Goal: Use online tool/utility: Utilize a website feature to perform a specific function

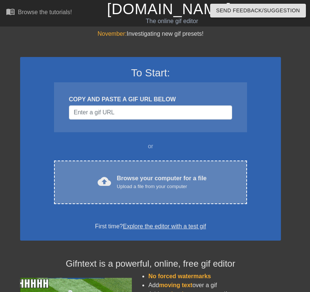
click at [198, 180] on div "Browse your computer for a file Upload a file from your computer" at bounding box center [162, 182] width 90 height 16
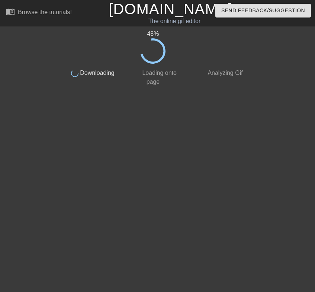
click at [309, 90] on html "menu_book Browse the tutorials! [DOMAIN_NAME] The online gif editor Send Feedba…" at bounding box center [157, 45] width 315 height 90
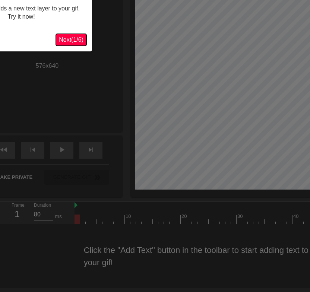
scroll to position [84, 0]
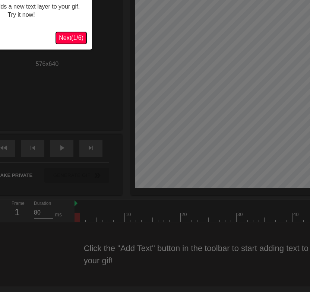
click at [70, 39] on span "Next ( 1 / 6 )" at bounding box center [71, 38] width 25 height 6
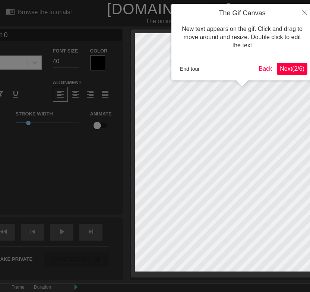
click at [285, 70] on span "Next ( 2 / 6 )" at bounding box center [291, 68] width 25 height 6
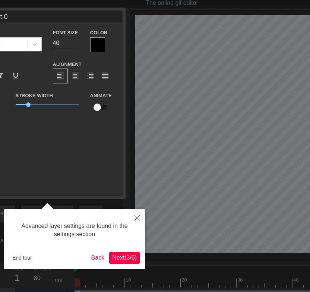
click at [124, 259] on span "Next ( 3 / 6 )" at bounding box center [124, 257] width 25 height 6
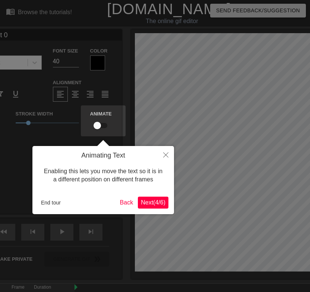
click at [150, 202] on span "Next ( 4 / 6 )" at bounding box center [153, 202] width 25 height 6
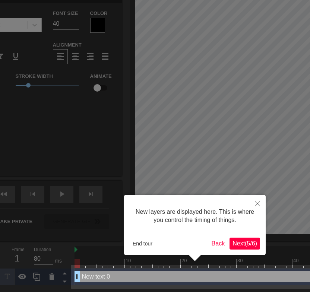
click at [248, 244] on span "Next ( 5 / 6 )" at bounding box center [244, 243] width 25 height 6
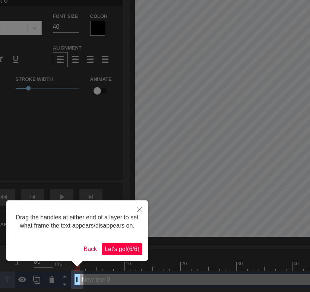
scroll to position [0, 0]
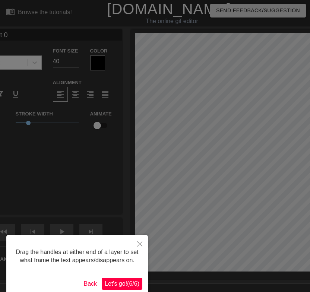
click at [127, 276] on div "Drag the handles at either end of a layer to set what frame the text appears/di…" at bounding box center [76, 265] width 141 height 60
click at [129, 280] on span "Let's go! ( 6 / 6 )" at bounding box center [122, 283] width 35 height 6
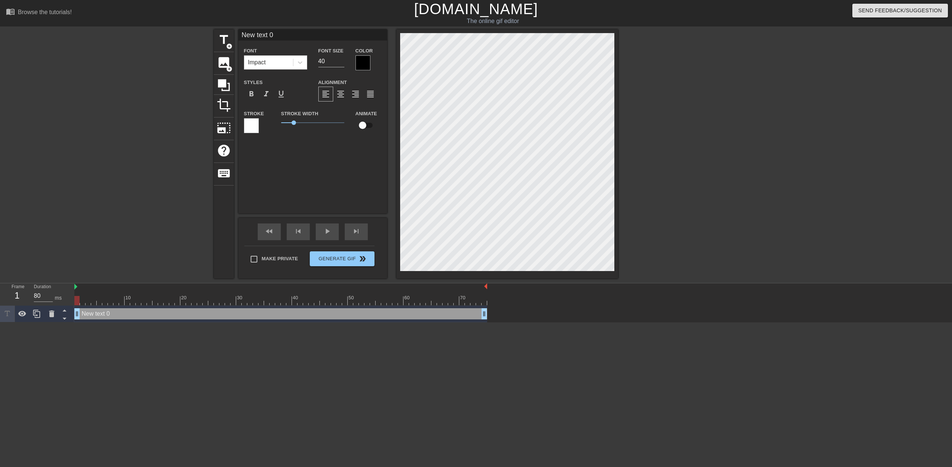
drag, startPoint x: 514, startPoint y: 340, endPoint x: 516, endPoint y: 325, distance: 15.8
click at [309, 291] on html "menu_book Browse the tutorials! Gifntext.com The online gif editor Send Feedbac…" at bounding box center [476, 161] width 952 height 323
type input "R"
type textarea "R"
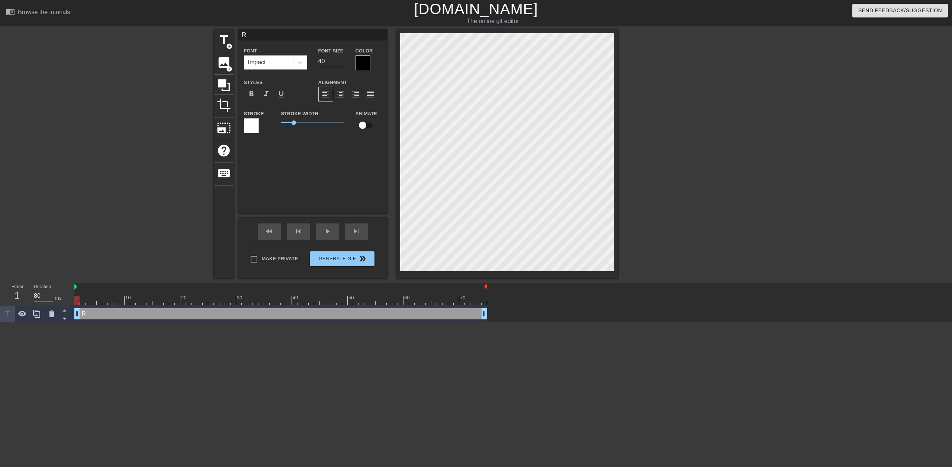
type input "RM"
type textarea "RM"
type input "RM4"
type textarea "RM4"
type input "RM4E"
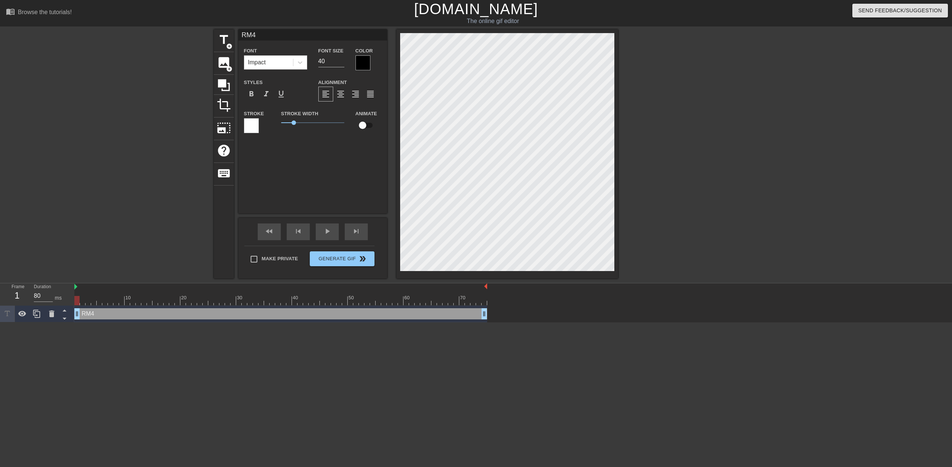
type textarea "RM4E"
type input "RM4EL"
type textarea "RM4EL"
type input "RM4EL"
type textarea "RM4EL"
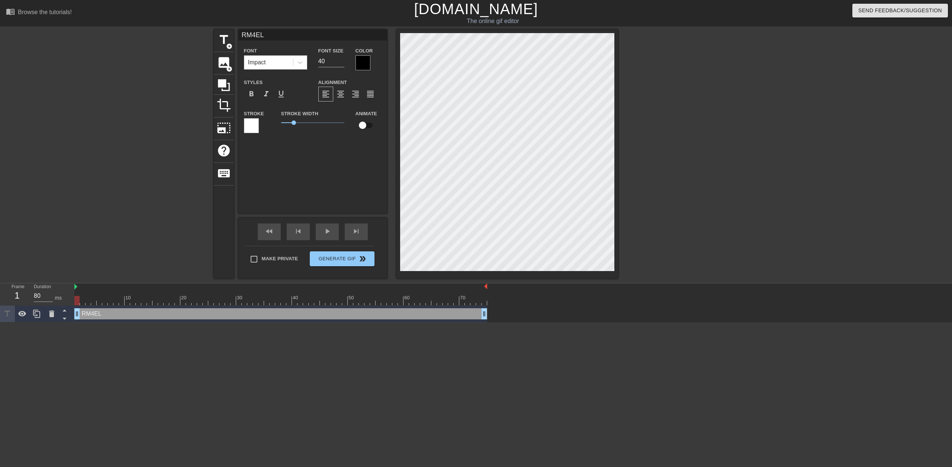
type input "RM4EL 5"
type textarea "RM4EL 5"
type input "RM4EL 5/"
type textarea "RM4EL 5/"
type input "RM4EL 5/4"
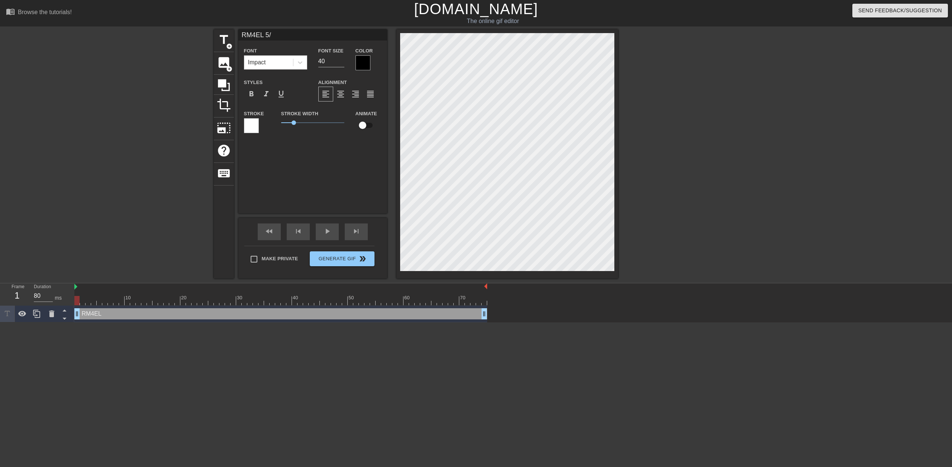
type textarea "RM4EL 5/4"
type input "RM4EL 5/"
type textarea "RM4EL 5/"
type input "RM4EL 5"
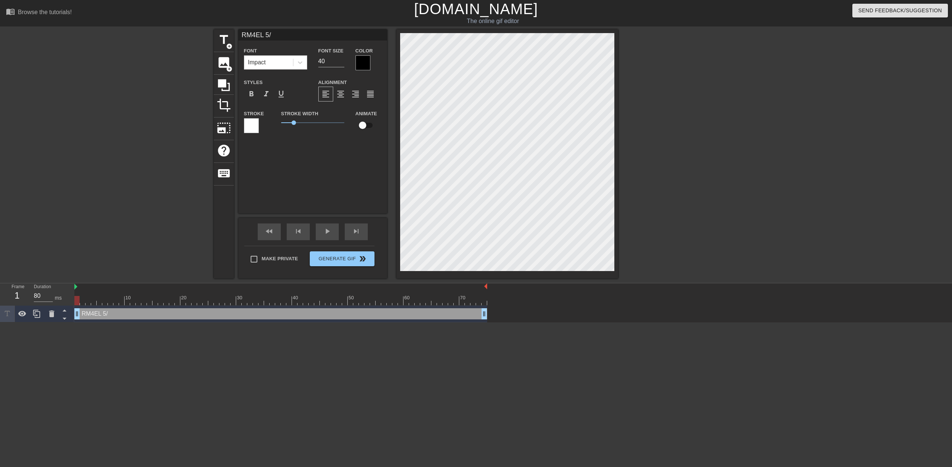
type textarea "RM4EL 5"
type input "RM4EL"
type textarea "RM4EL"
type input "RM4EL"
type textarea "RM4EL"
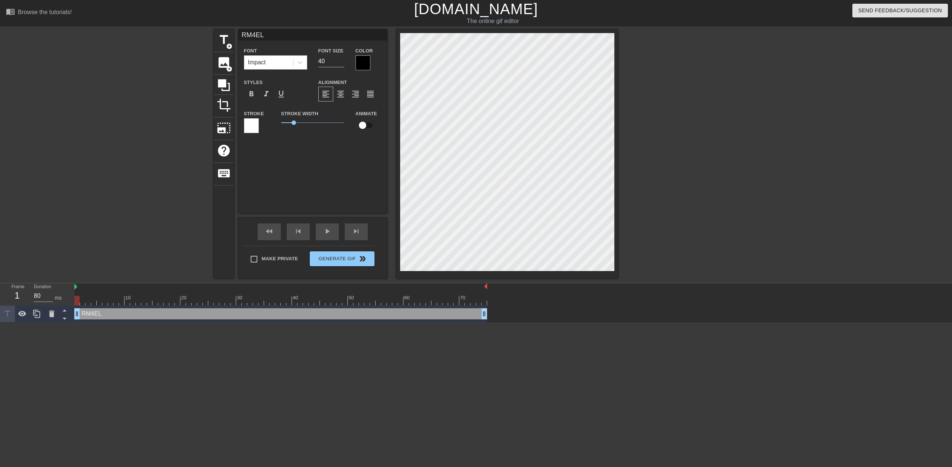
type input "RM4E"
type textarea "RM4E"
type input "RM4"
type textarea "RM4"
type input "RM"
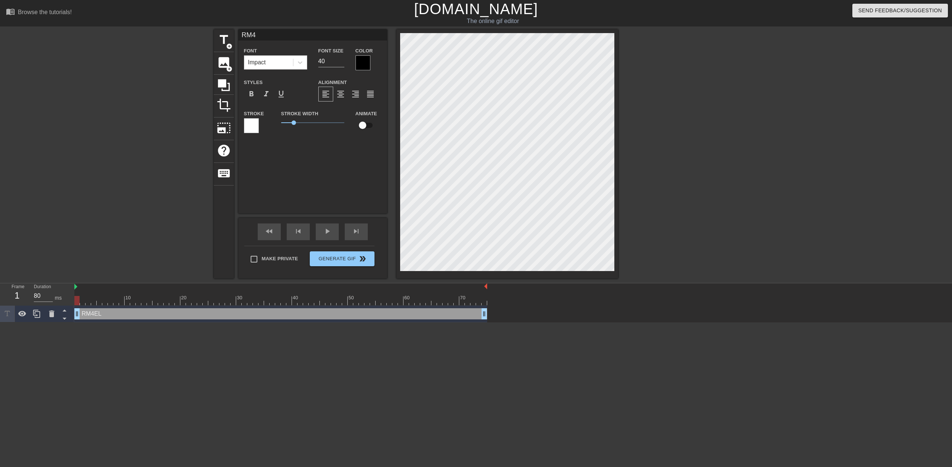
type textarea "RM"
type input "R"
type textarea "R"
type input "ㄐ"
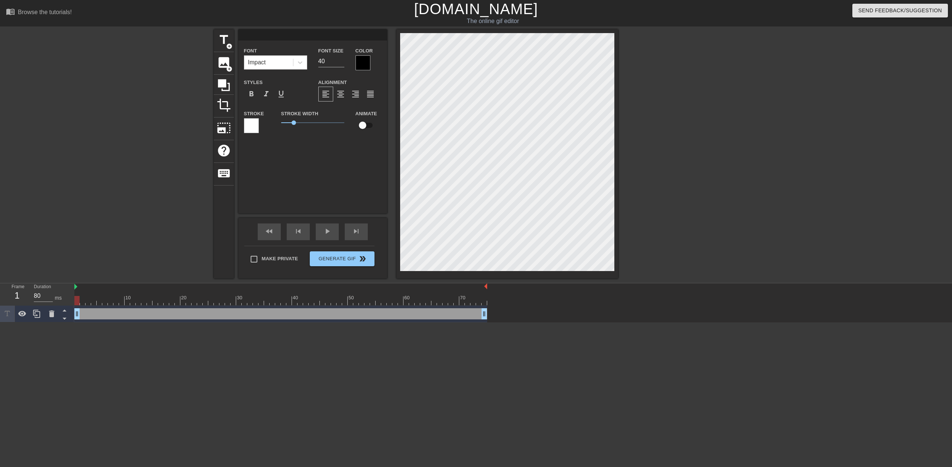
type textarea "ㄐ"
type input "ㄐㄩ"
type textarea "ㄐㄩ"
type input "具"
type textarea "具"
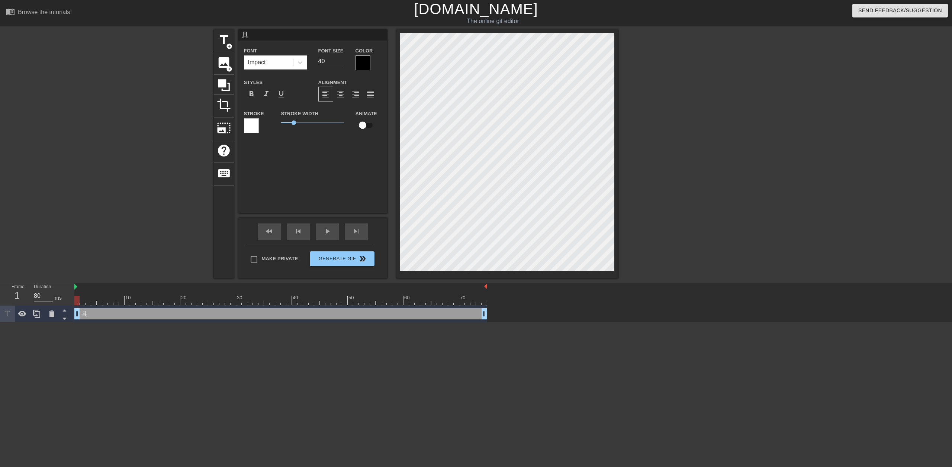
type input "具ㄍ"
type textarea "具ㄍ"
type input "具ㄍㄠ"
type textarea "具ㄍㄠ"
type input "具高"
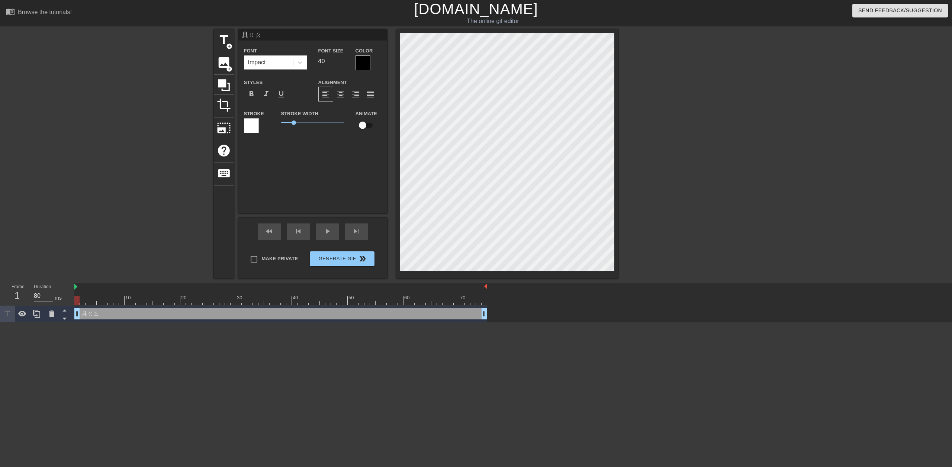
type textarea "具高"
type input "具高ㄓ"
type textarea "具高ㄓ"
type input "具高ㄓㄥ"
type textarea "具高ㄓㄥ"
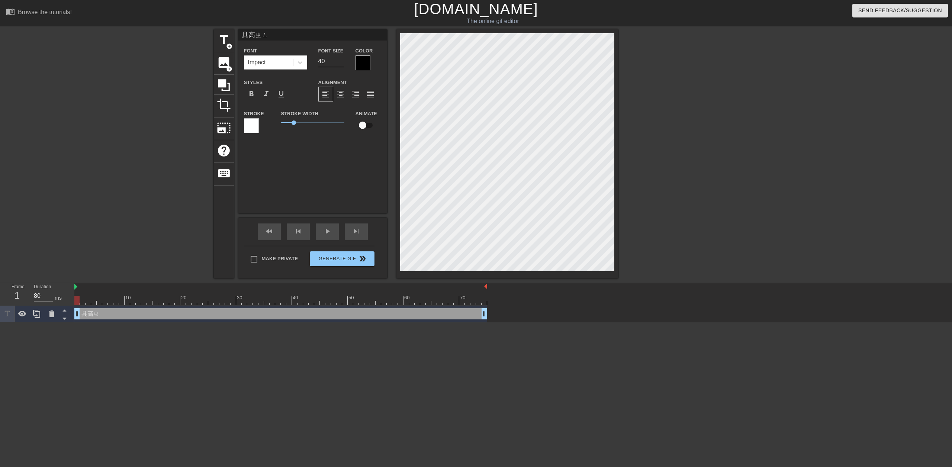
scroll to position [1, 1]
type input "懼高症"
type textarea "懼高症"
type input "懼高症ㄊ"
type textarea "懼高症ㄊ"
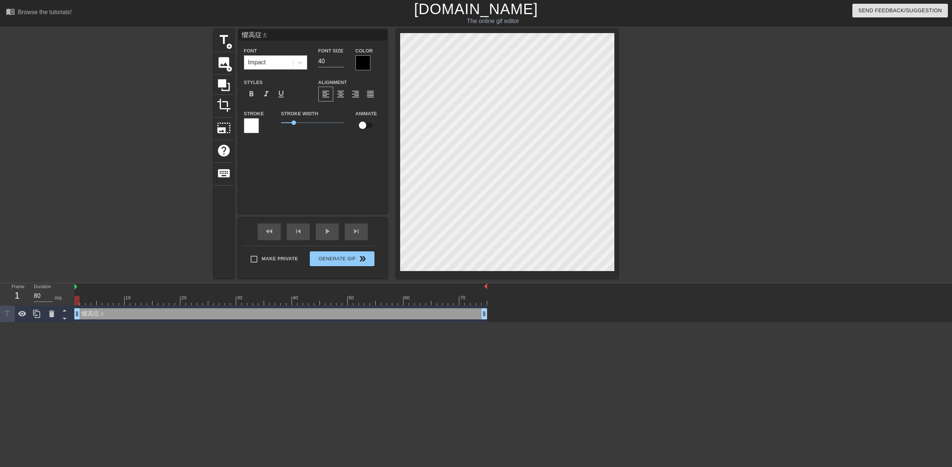
type input "懼高症ㄊㄢ"
type textarea "懼高症ㄊㄢ"
type input "懼高症ㄊㄧㄢ"
type textarea "懼高症ㄊㄧㄢ"
type input "懼高症天"
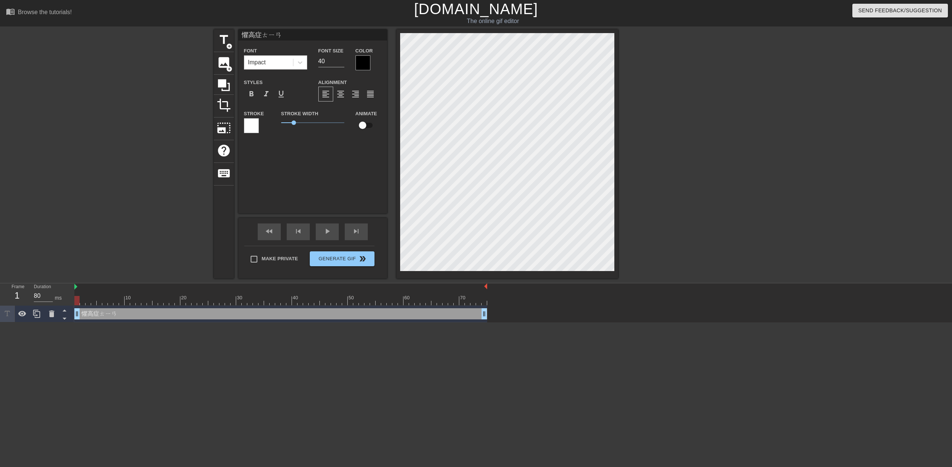
type textarea "懼高症天"
type input "懼高症天ㄕ"
type textarea "懼高症天ㄕ"
type input "懼高症天使"
type textarea "懼高症天使"
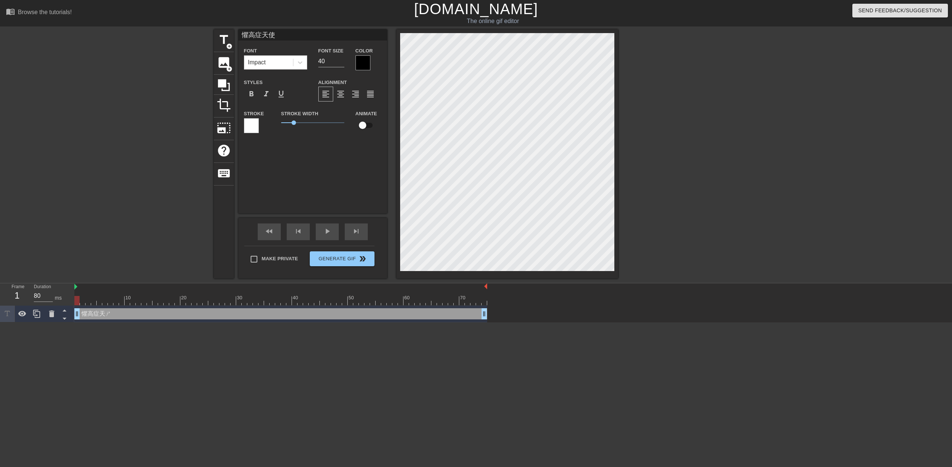
type input "懼高症天使ㄊ"
type textarea "懼高症天使ㄊ"
type input "懼高症天使ㄊㄨ"
type textarea "懼高症天使ㄊㄨ"
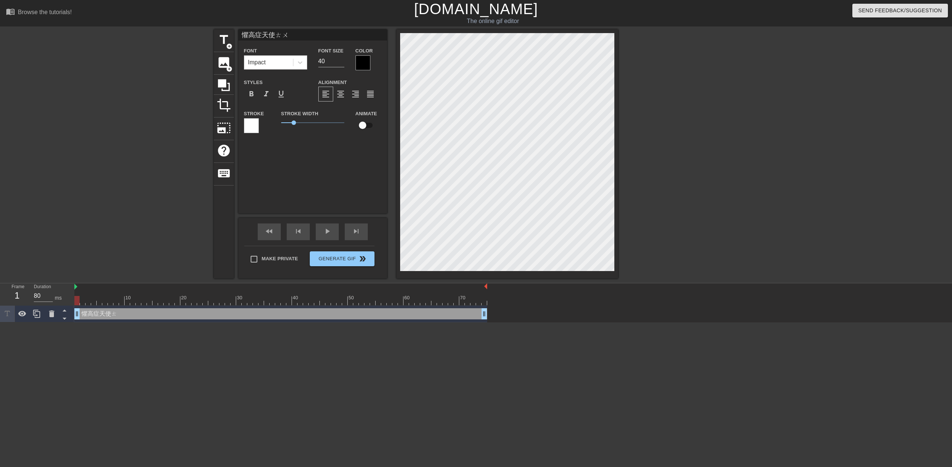
type input "懼高症天使兔"
type textarea "懼高症天使兔"
click at [309, 64] on div at bounding box center [363, 62] width 15 height 15
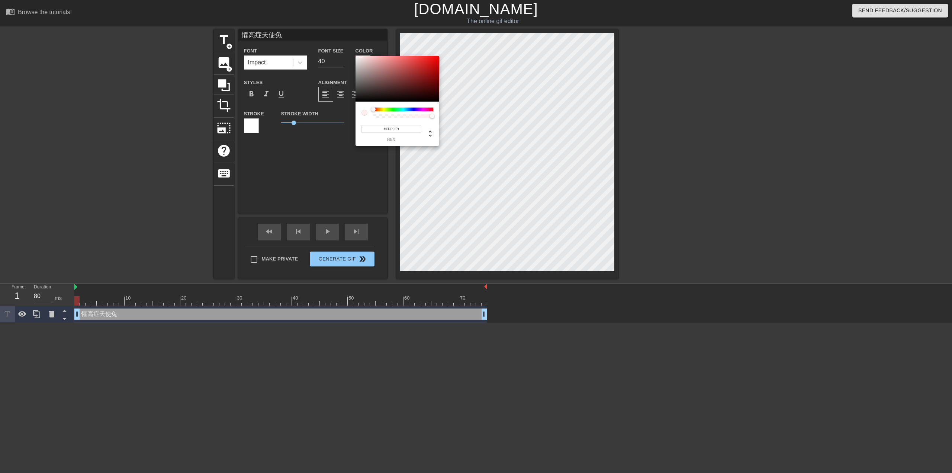
type input "#FFFFFF"
drag, startPoint x: 370, startPoint y: 83, endPoint x: 348, endPoint y: 50, distance: 39.4
click at [309, 50] on div "#FFFFFF hex" at bounding box center [476, 236] width 952 height 473
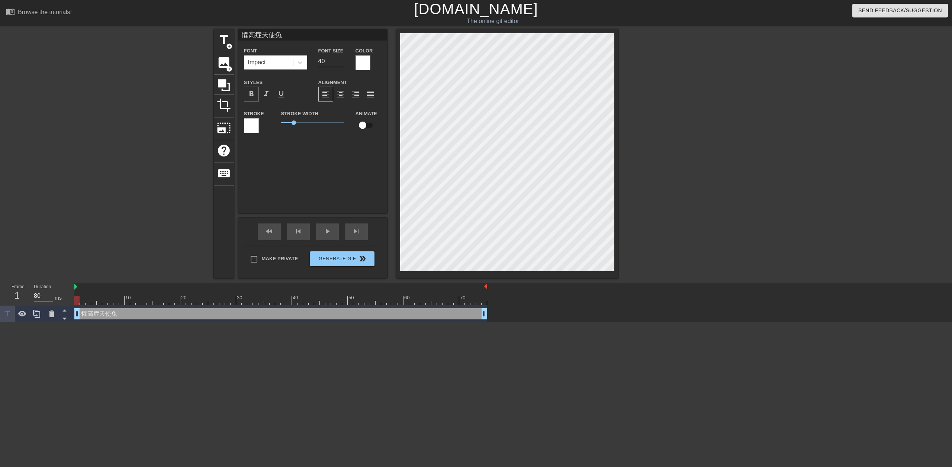
click at [254, 97] on span "format_bold" at bounding box center [251, 94] width 9 height 9
click at [254, 127] on div at bounding box center [251, 125] width 15 height 15
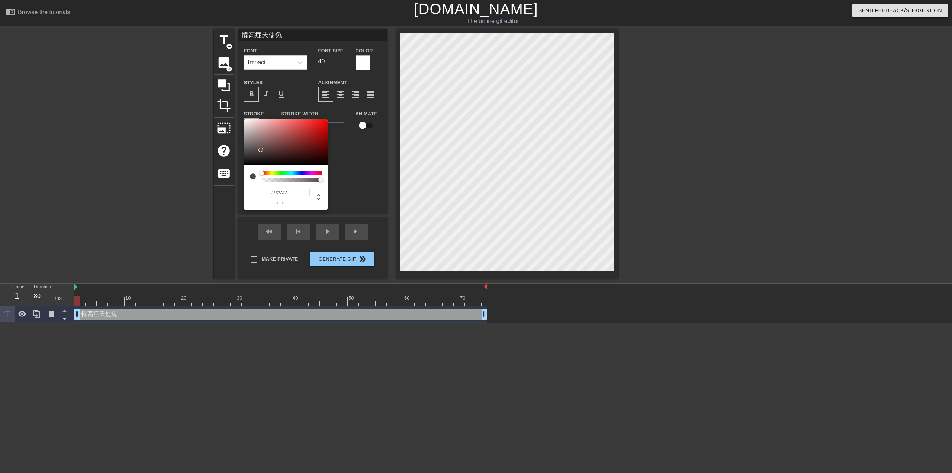
type input "#000000"
drag, startPoint x: 251, startPoint y: 157, endPoint x: 221, endPoint y: 187, distance: 42.4
click at [221, 186] on div "#000000 hex" at bounding box center [476, 236] width 952 height 473
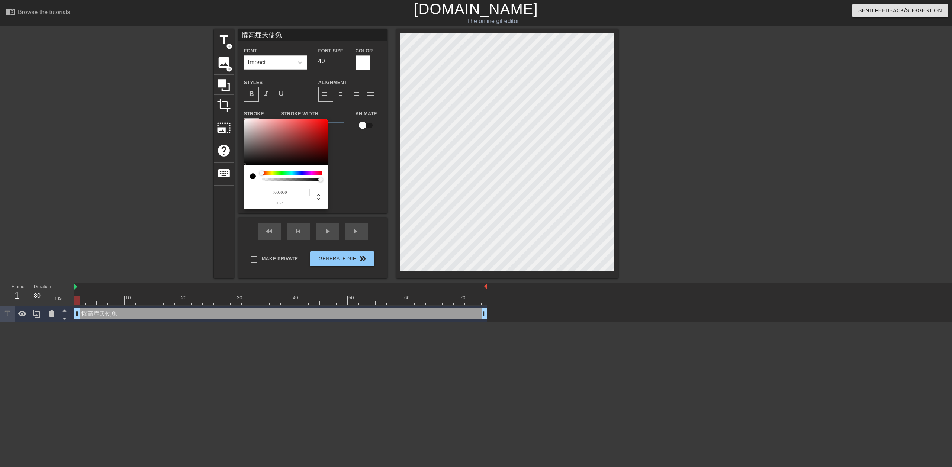
drag, startPoint x: 677, startPoint y: 131, endPoint x: 623, endPoint y: 128, distance: 54.1
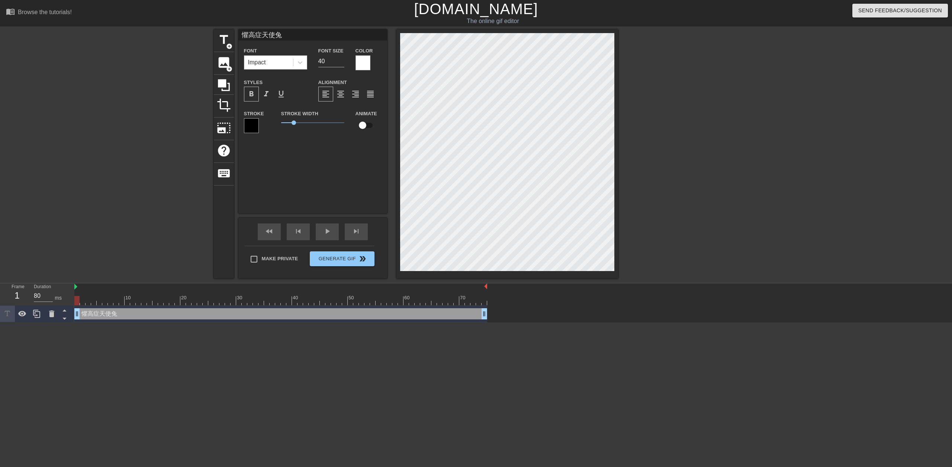
click at [292, 67] on div "Impact" at bounding box center [268, 62] width 49 height 13
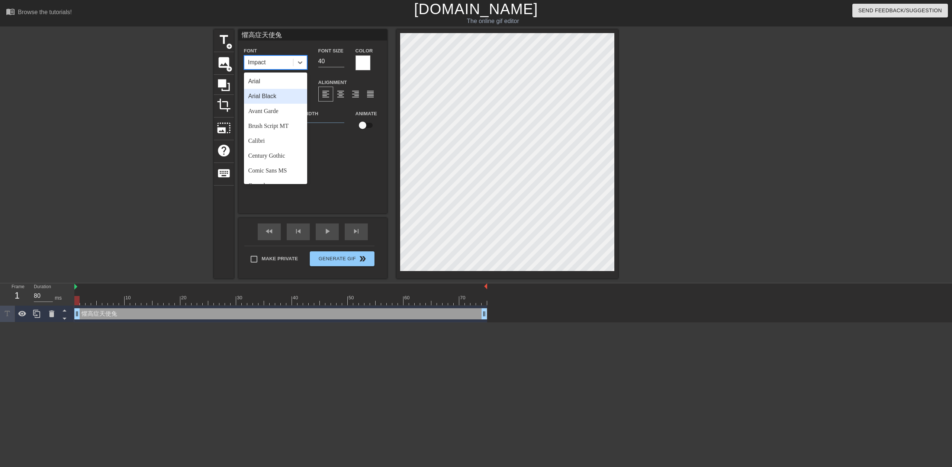
click at [276, 96] on div "Arial Black" at bounding box center [275, 96] width 63 height 15
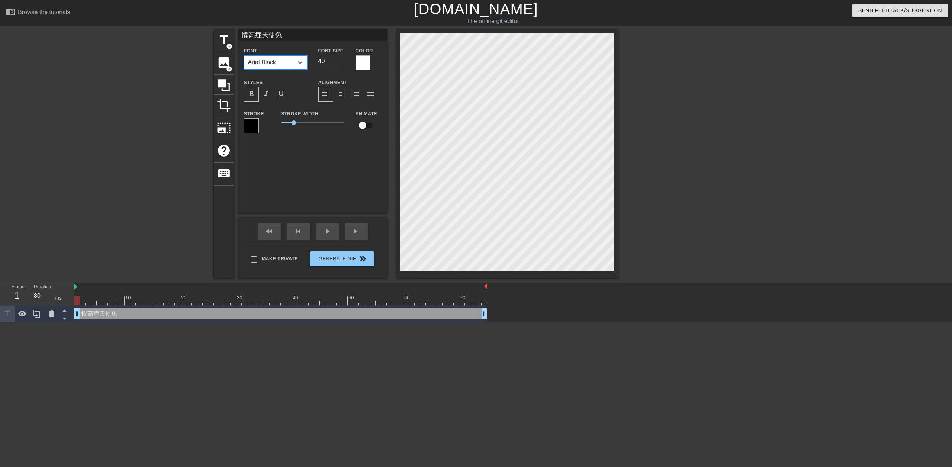
click at [309, 85] on div at bounding box center [683, 140] width 112 height 223
click at [218, 42] on span "title" at bounding box center [224, 40] width 14 height 14
type input "New text 1"
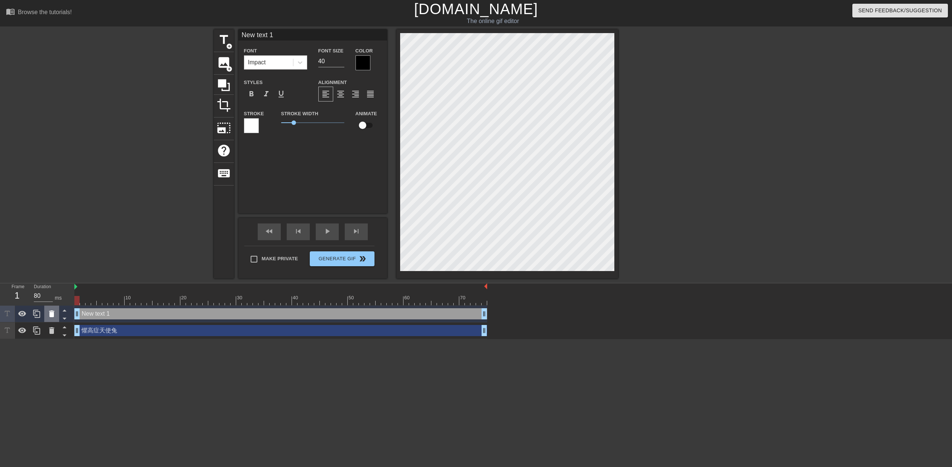
click at [54, 291] on icon at bounding box center [51, 314] width 9 height 9
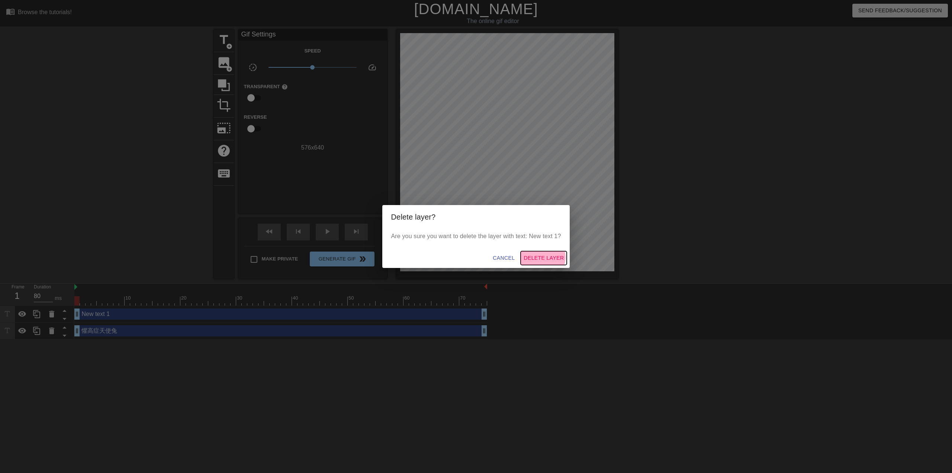
click at [309, 257] on span "Delete Layer" at bounding box center [544, 257] width 40 height 9
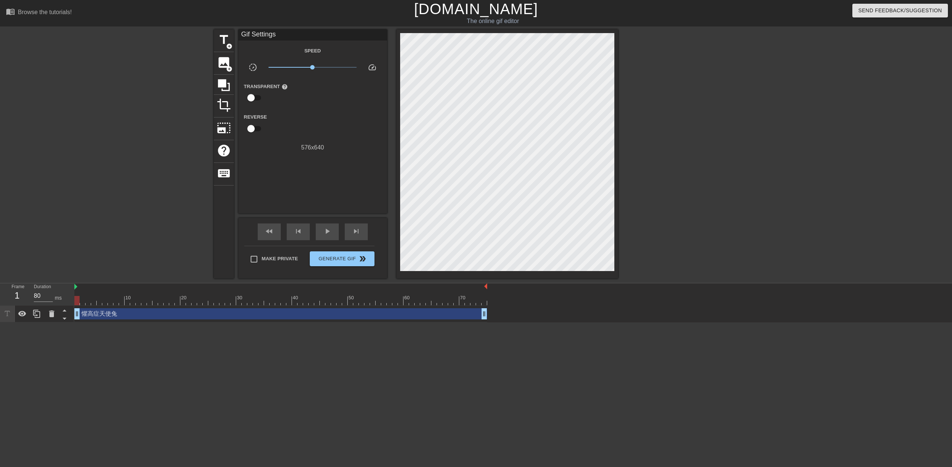
click at [309, 204] on div at bounding box center [683, 140] width 112 height 223
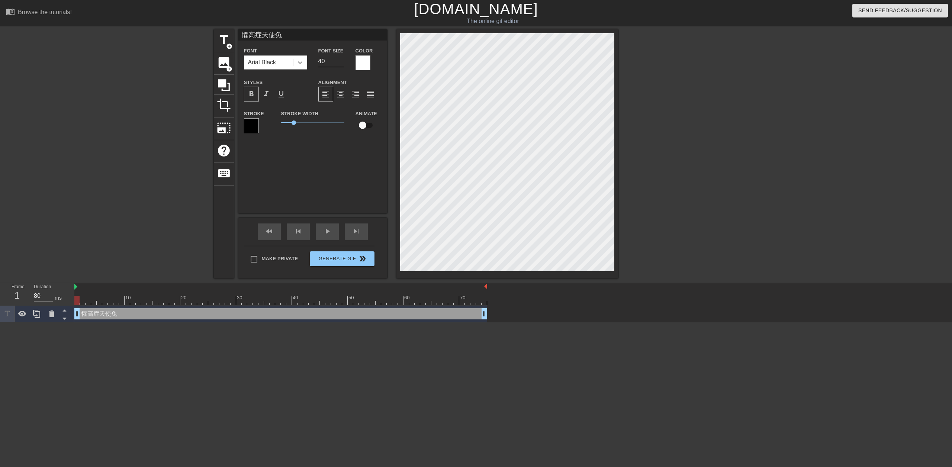
click at [304, 63] on div at bounding box center [300, 62] width 13 height 13
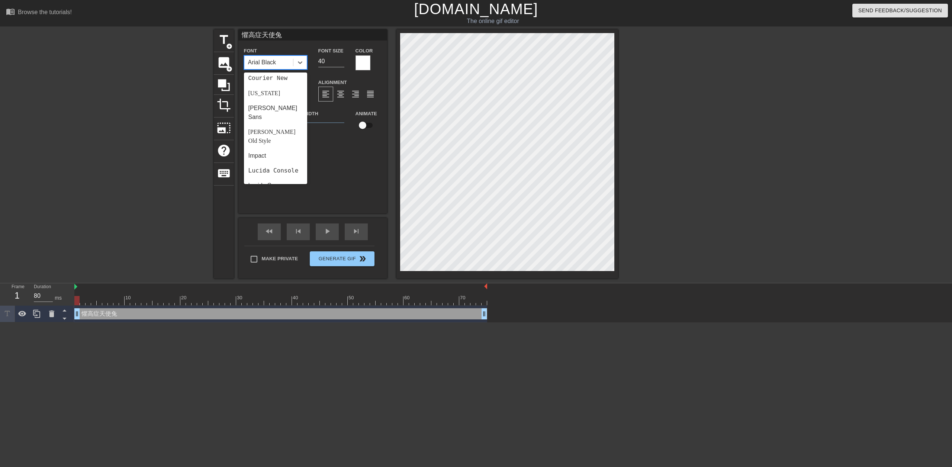
scroll to position [0, 0]
click at [309, 150] on div "懼高症天使兔 Font option Calibri focused, 5 of 24. 24 results available. Use Up and D…" at bounding box center [312, 121] width 149 height 184
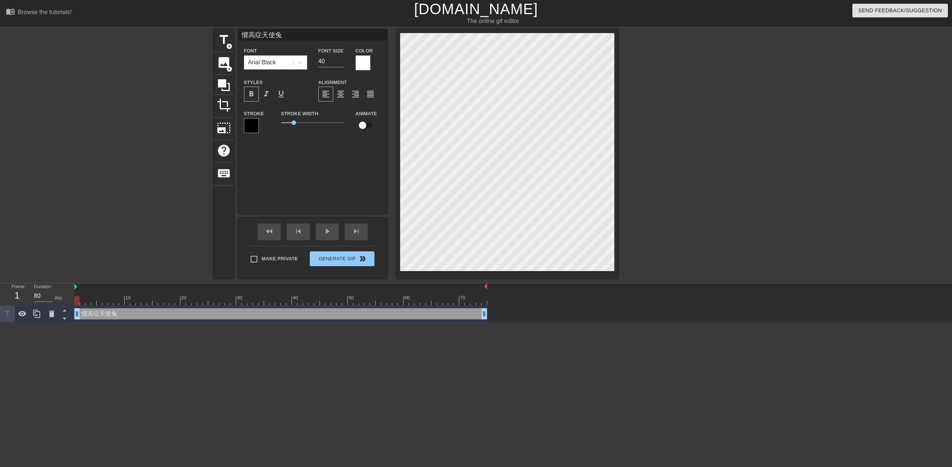
scroll to position [1, 1]
drag, startPoint x: 327, startPoint y: 60, endPoint x: 302, endPoint y: 61, distance: 24.9
click at [303, 61] on div "Font Arial Black Font Size 40 Color" at bounding box center [312, 58] width 149 height 24
type input "30"
click at [309, 102] on div at bounding box center [683, 140] width 112 height 223
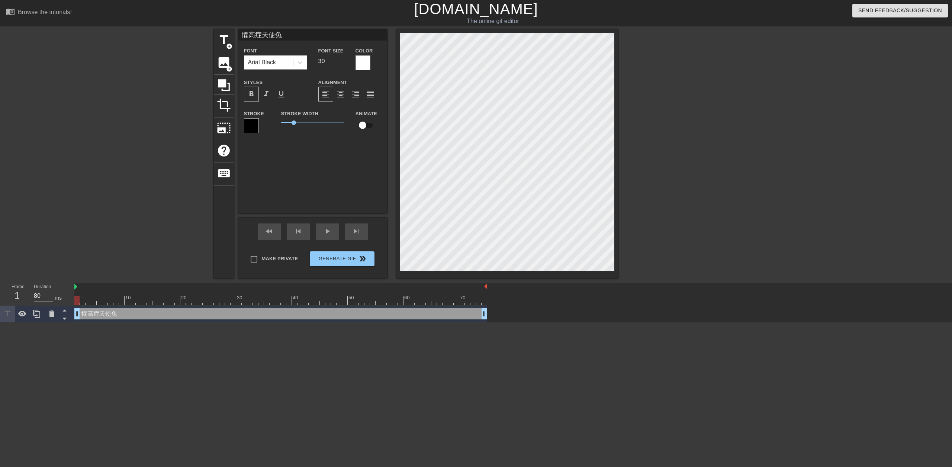
click at [309, 67] on div at bounding box center [363, 62] width 15 height 15
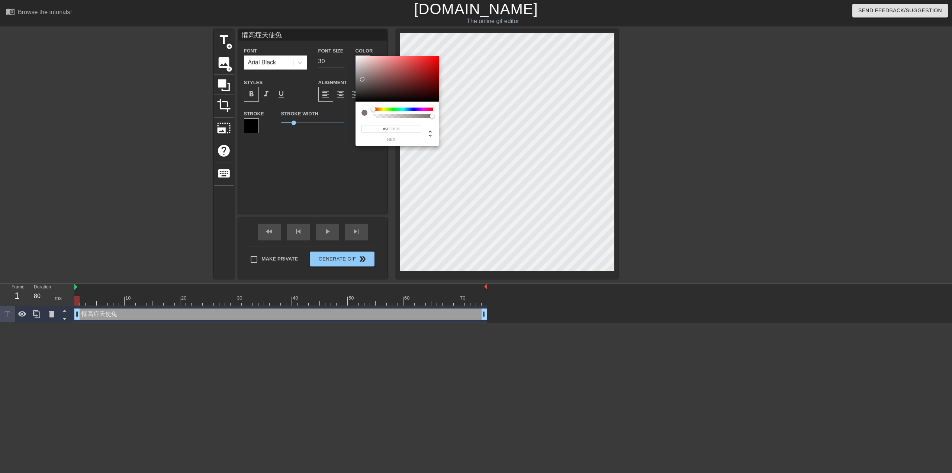
drag, startPoint x: 374, startPoint y: 85, endPoint x: 363, endPoint y: 89, distance: 11.4
click at [309, 85] on div at bounding box center [398, 79] width 84 height 46
click at [309, 109] on div at bounding box center [404, 110] width 60 height 4
type input "#E3E31D"
drag, startPoint x: 406, startPoint y: 64, endPoint x: 429, endPoint y: 61, distance: 23.0
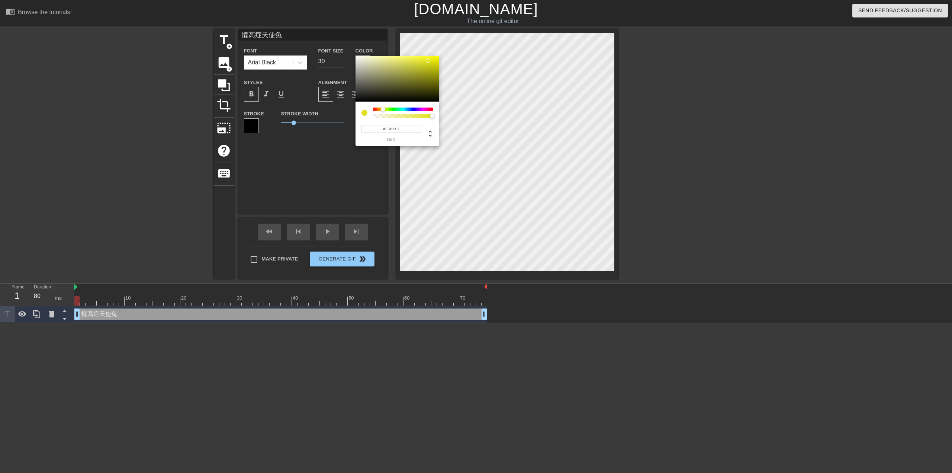
click at [309, 61] on div at bounding box center [398, 79] width 84 height 46
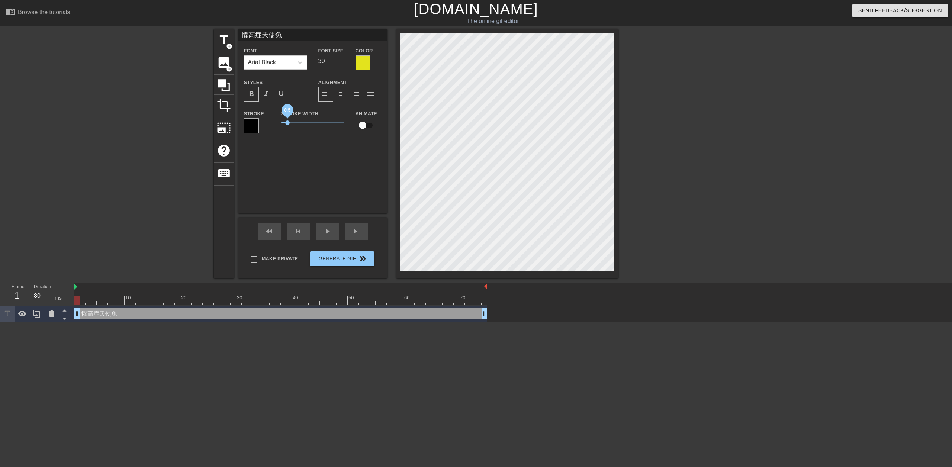
drag, startPoint x: 295, startPoint y: 124, endPoint x: 288, endPoint y: 124, distance: 7.1
click at [288, 124] on span "0.5" at bounding box center [287, 123] width 4 height 4
click at [309, 126] on input "checkbox" at bounding box center [363, 125] width 42 height 14
click at [309, 126] on input "checkbox" at bounding box center [370, 125] width 42 height 14
click at [309, 127] on input "checkbox" at bounding box center [363, 125] width 42 height 14
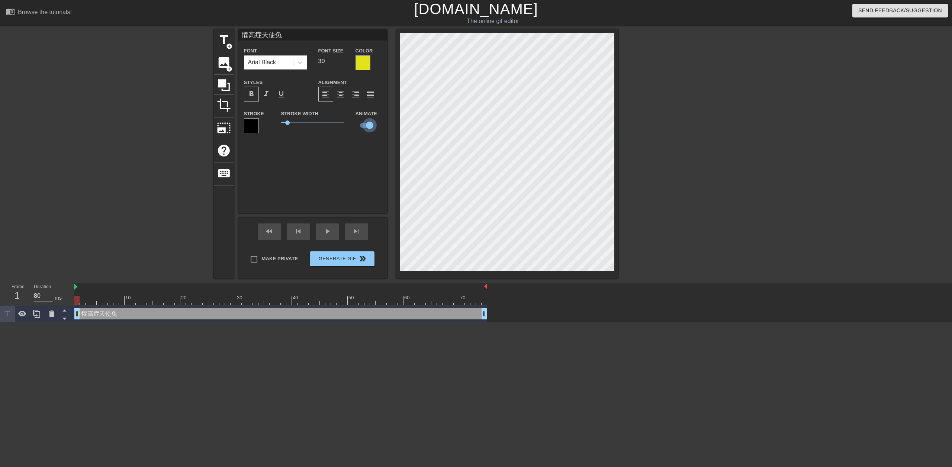
click at [309, 127] on input "checkbox" at bounding box center [370, 125] width 42 height 14
checkbox input "false"
click at [309, 145] on div "懼高症天使兔 Font Arial Black Font Size 30 Color Styles format_bold format_italic for…" at bounding box center [312, 121] width 149 height 184
click at [309, 232] on span "play_arrow" at bounding box center [327, 231] width 9 height 9
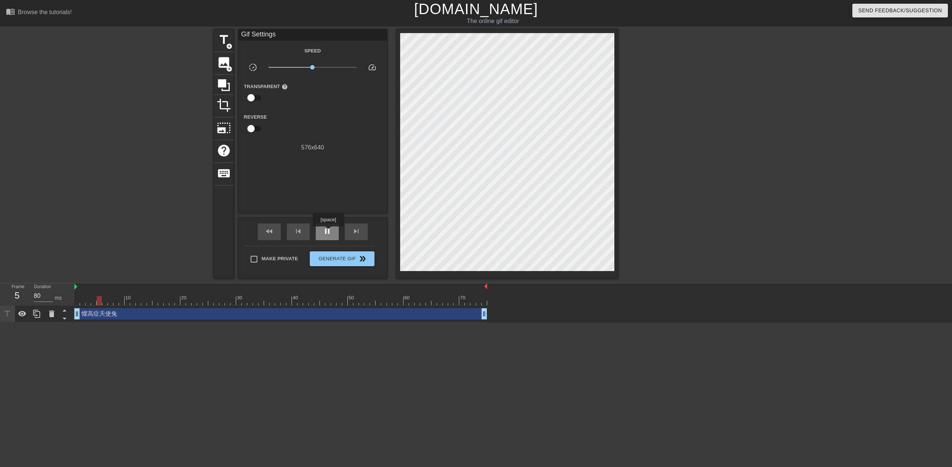
click at [309, 232] on span "pause" at bounding box center [327, 231] width 9 height 9
drag, startPoint x: 110, startPoint y: 300, endPoint x: 79, endPoint y: 302, distance: 31.7
click at [79, 291] on div at bounding box center [76, 300] width 5 height 9
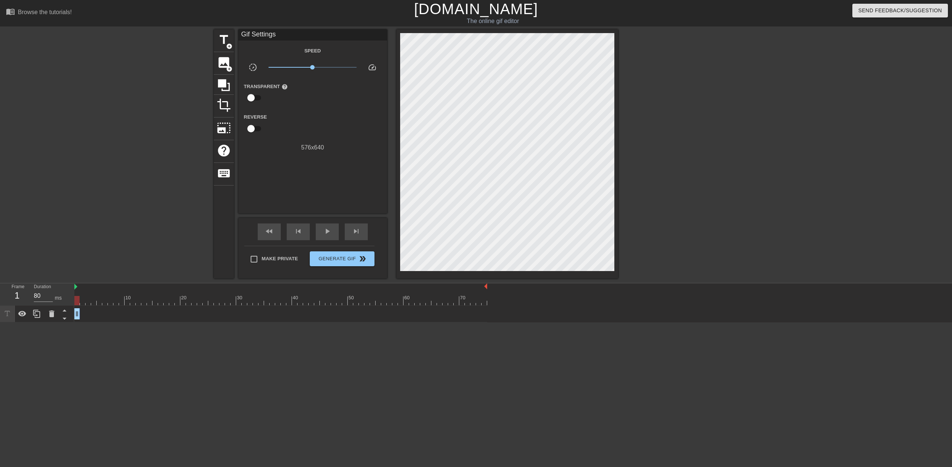
drag, startPoint x: 486, startPoint y: 315, endPoint x: 77, endPoint y: 316, distance: 408.5
click at [39, 291] on icon at bounding box center [36, 314] width 9 height 9
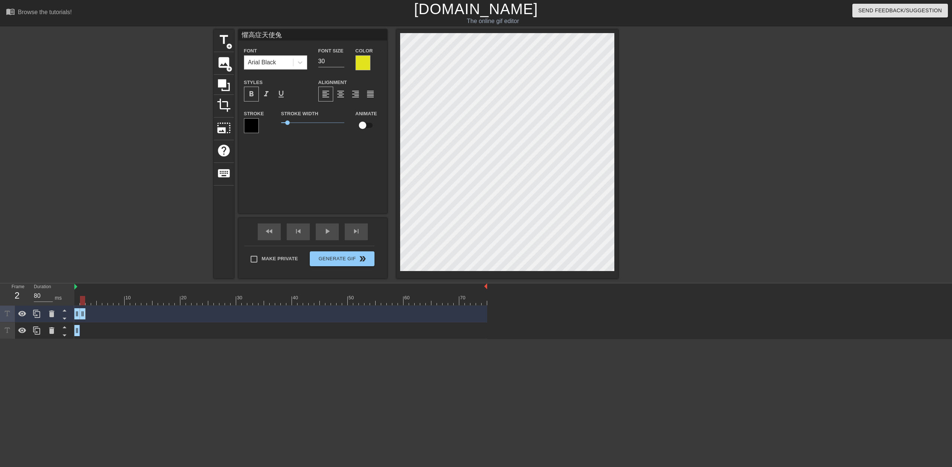
drag, startPoint x: 78, startPoint y: 317, endPoint x: 82, endPoint y: 317, distance: 4.1
drag, startPoint x: 76, startPoint y: 318, endPoint x: 80, endPoint y: 317, distance: 4.1
click at [52, 291] on icon at bounding box center [51, 314] width 5 height 7
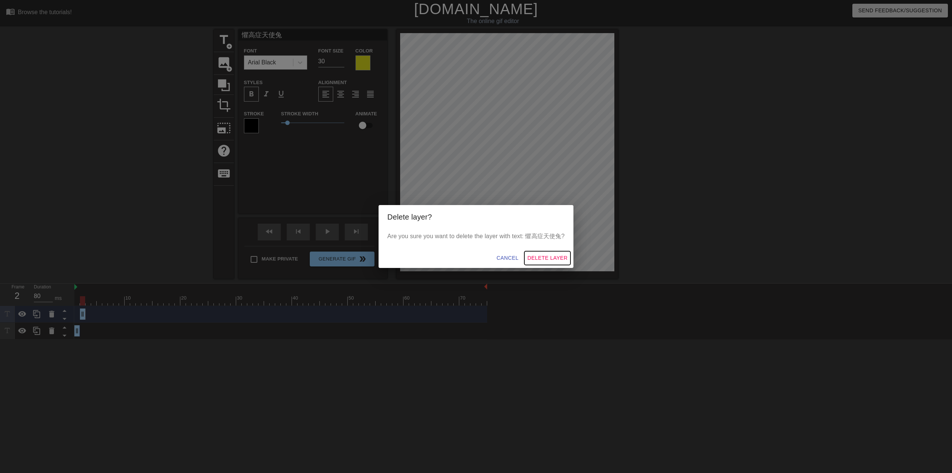
click at [309, 254] on span "Delete Layer" at bounding box center [548, 257] width 40 height 9
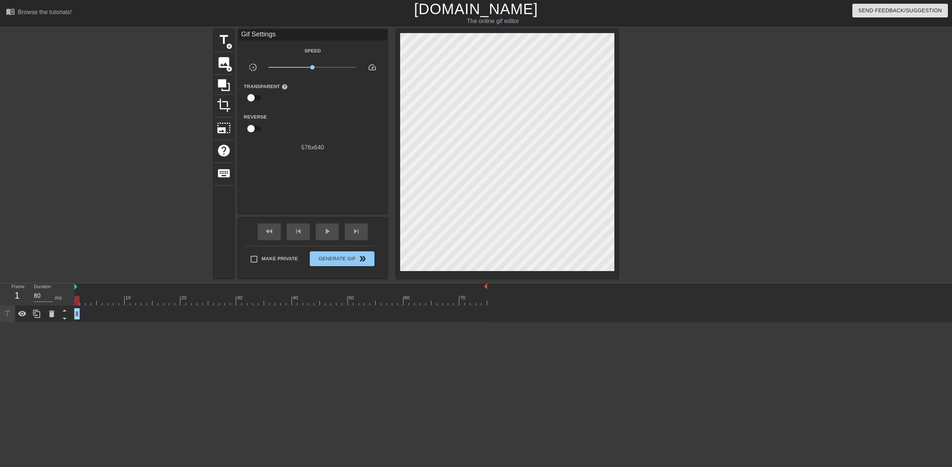
click at [77, 291] on div at bounding box center [280, 300] width 413 height 9
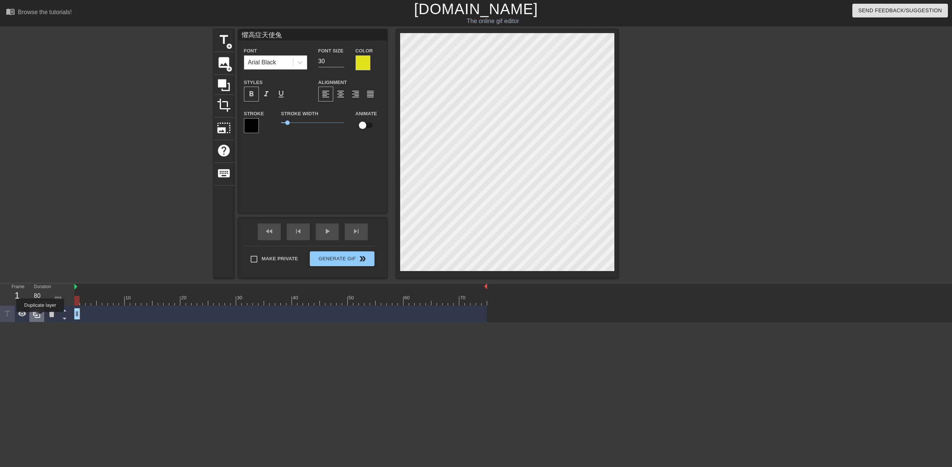
click at [40, 291] on icon at bounding box center [36, 314] width 9 height 9
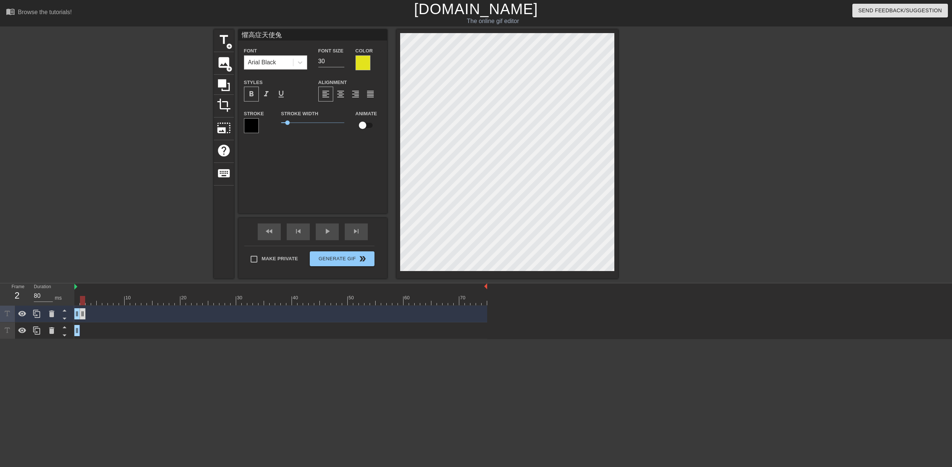
drag, startPoint x: 78, startPoint y: 316, endPoint x: 81, endPoint y: 314, distance: 3.9
drag, startPoint x: 76, startPoint y: 316, endPoint x: 80, endPoint y: 316, distance: 4.1
click at [40, 291] on icon at bounding box center [36, 314] width 9 height 9
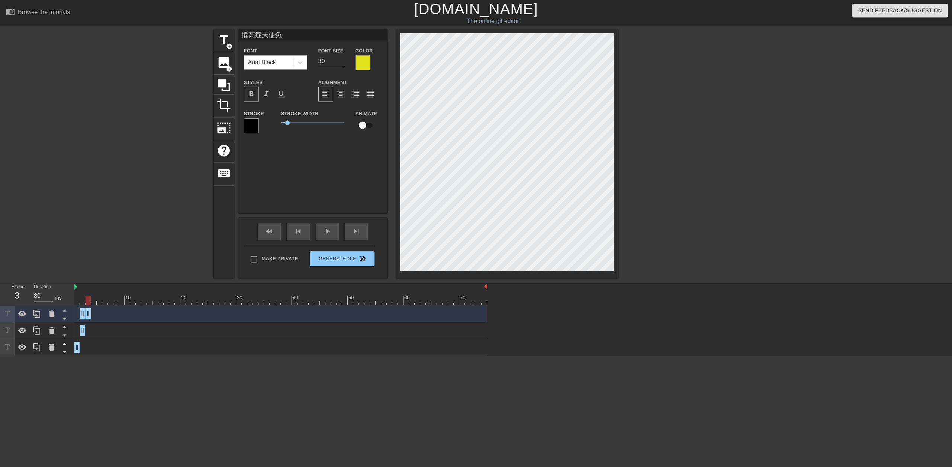
drag, startPoint x: 84, startPoint y: 316, endPoint x: 88, endPoint y: 316, distance: 3.8
drag, startPoint x: 81, startPoint y: 317, endPoint x: 86, endPoint y: 317, distance: 4.2
click at [39, 291] on icon at bounding box center [36, 314] width 9 height 9
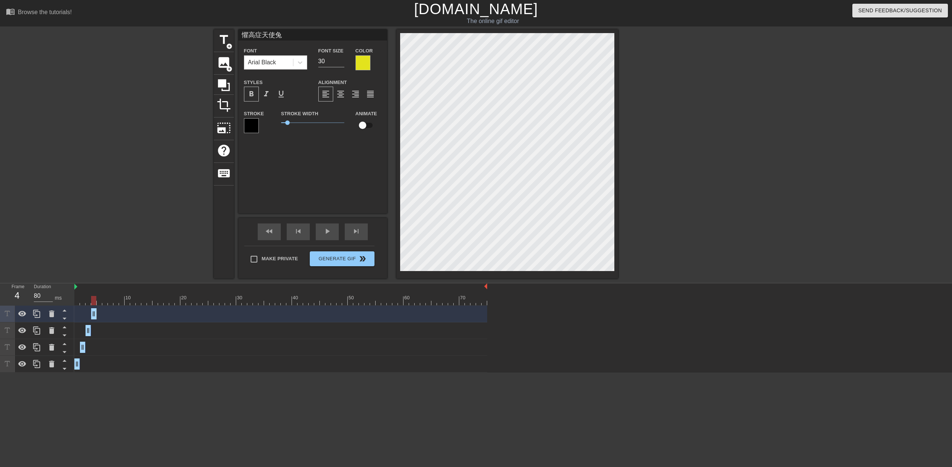
drag, startPoint x: 86, startPoint y: 318, endPoint x: 94, endPoint y: 318, distance: 7.8
click at [36, 291] on icon at bounding box center [36, 314] width 9 height 9
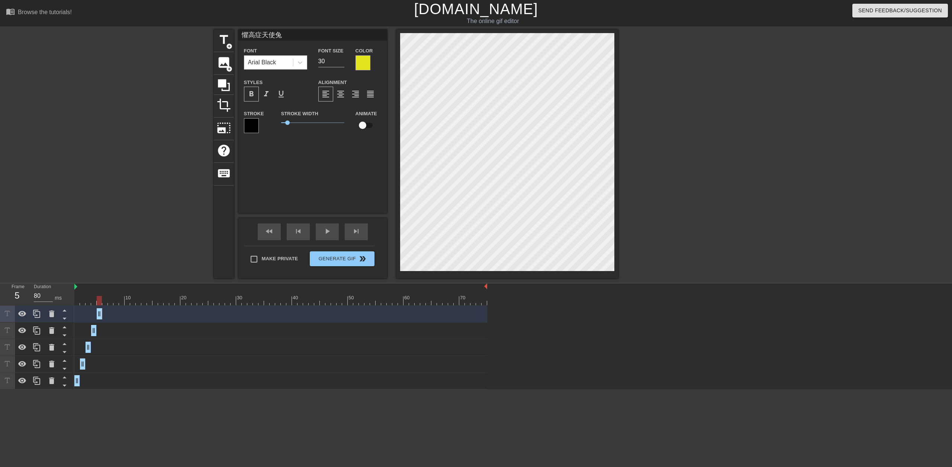
drag, startPoint x: 92, startPoint y: 317, endPoint x: 96, endPoint y: 316, distance: 4.6
click at [96, 291] on div "懼高症天使兔 drag_handle drag_handle" at bounding box center [280, 313] width 413 height 11
click at [39, 291] on icon at bounding box center [36, 314] width 9 height 9
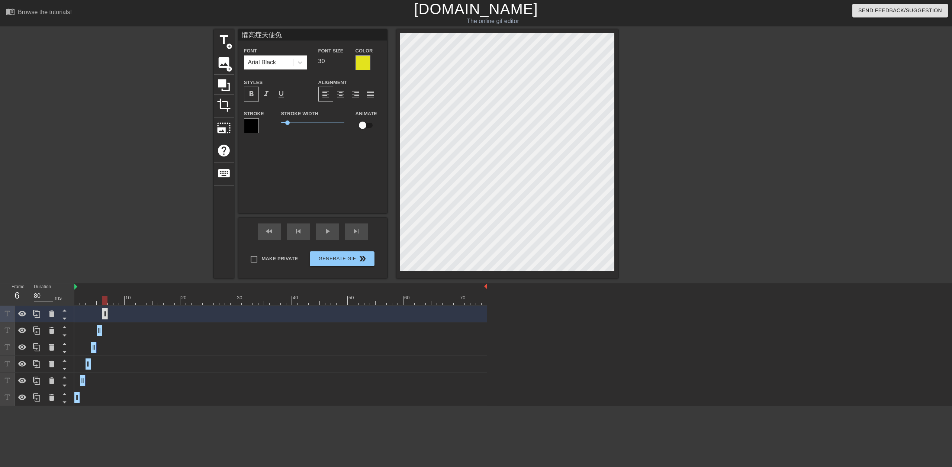
drag, startPoint x: 99, startPoint y: 318, endPoint x: 105, endPoint y: 318, distance: 5.6
click at [41, 291] on div at bounding box center [36, 314] width 15 height 16
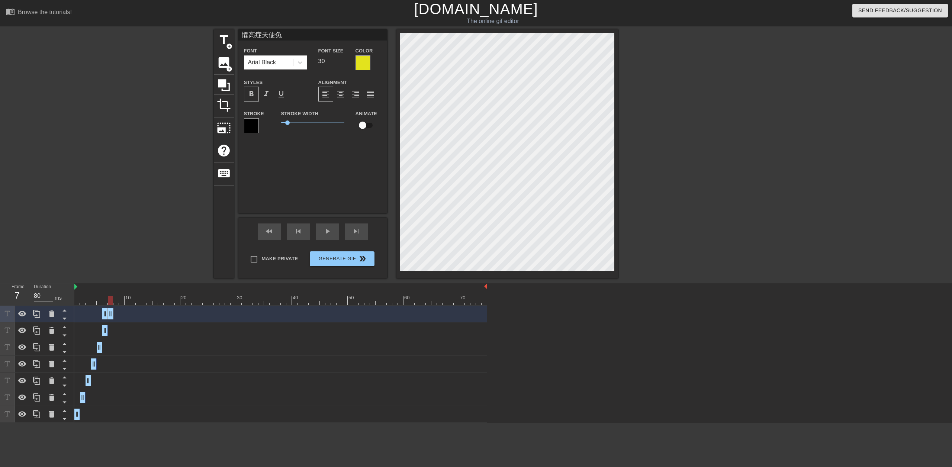
drag, startPoint x: 103, startPoint y: 314, endPoint x: 114, endPoint y: 312, distance: 10.9
drag, startPoint x: 119, startPoint y: 313, endPoint x: 110, endPoint y: 316, distance: 9.1
drag, startPoint x: 105, startPoint y: 316, endPoint x: 110, endPoint y: 314, distance: 5.8
click at [41, 291] on icon at bounding box center [36, 314] width 9 height 9
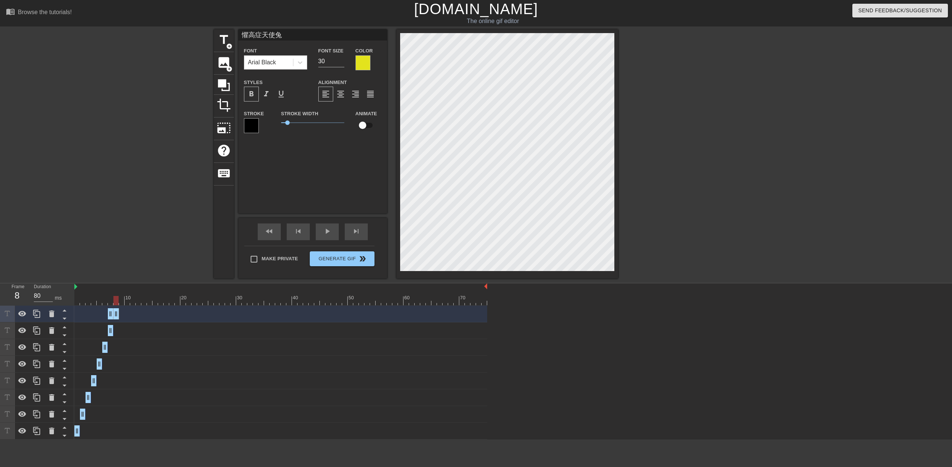
drag, startPoint x: 111, startPoint y: 312, endPoint x: 115, endPoint y: 311, distance: 4.5
drag, startPoint x: 109, startPoint y: 317, endPoint x: 156, endPoint y: 310, distance: 47.0
click at [36, 291] on icon at bounding box center [36, 314] width 7 height 8
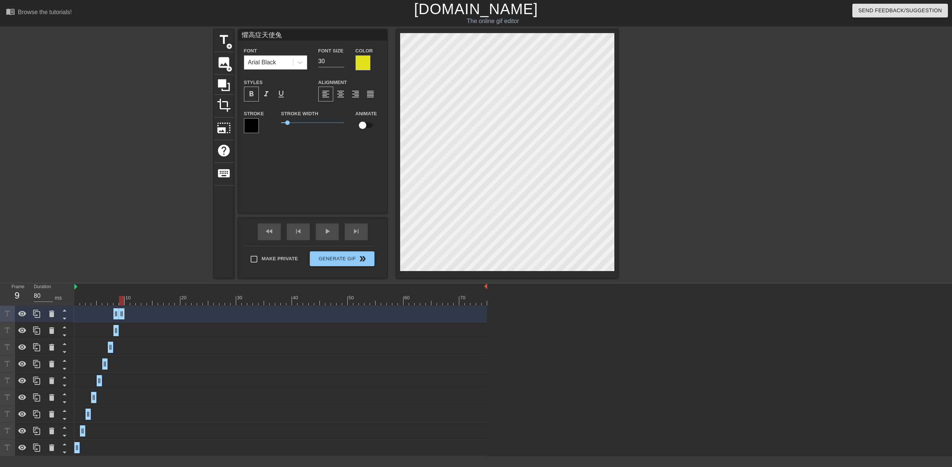
drag, startPoint x: 118, startPoint y: 315, endPoint x: 122, endPoint y: 314, distance: 4.2
drag, startPoint x: 115, startPoint y: 316, endPoint x: 121, endPoint y: 315, distance: 5.3
click at [42, 291] on div at bounding box center [36, 314] width 15 height 16
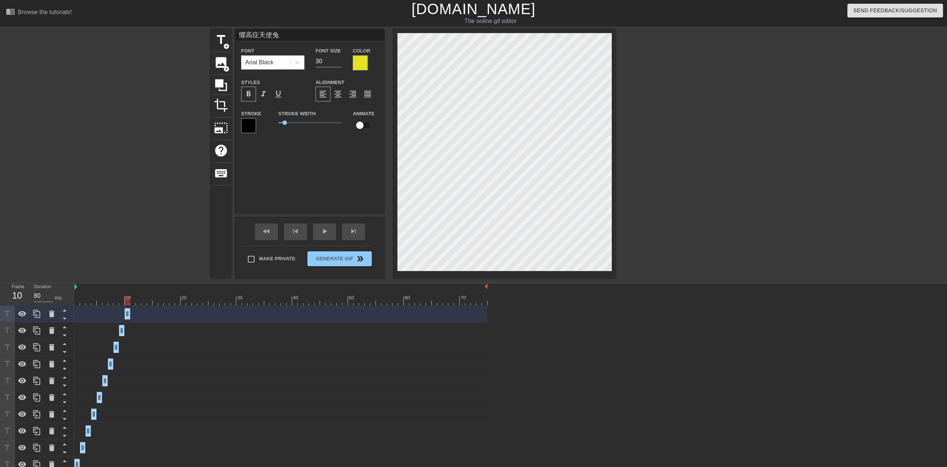
drag, startPoint x: 121, startPoint y: 317, endPoint x: 127, endPoint y: 316, distance: 6.0
click at [38, 291] on icon at bounding box center [36, 314] width 9 height 9
drag, startPoint x: 126, startPoint y: 317, endPoint x: 133, endPoint y: 317, distance: 7.1
drag, startPoint x: 39, startPoint y: 315, endPoint x: 57, endPoint y: 317, distance: 18.7
click at [38, 291] on icon at bounding box center [36, 314] width 9 height 9
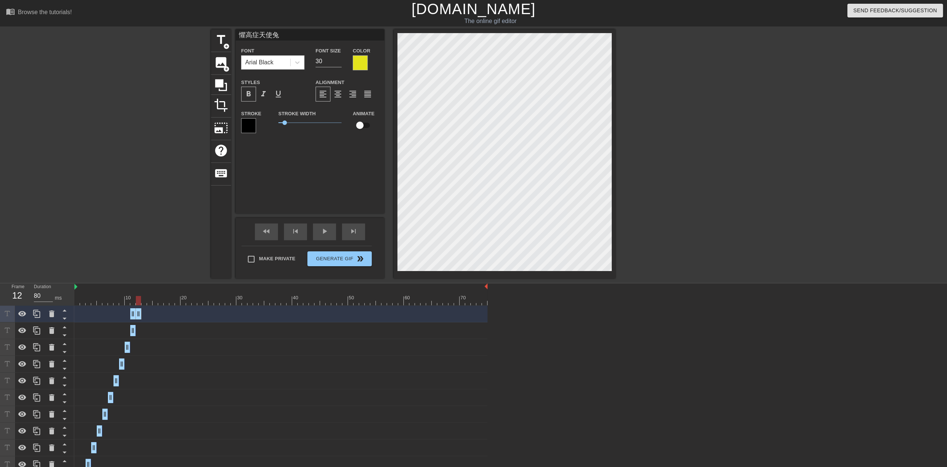
drag, startPoint x: 132, startPoint y: 316, endPoint x: 140, endPoint y: 314, distance: 8.3
drag, startPoint x: 133, startPoint y: 315, endPoint x: 141, endPoint y: 314, distance: 8.2
click at [141, 291] on div "懼高症天使兔 drag_handle drag_handle" at bounding box center [280, 313] width 413 height 11
click at [40, 291] on icon at bounding box center [36, 314] width 9 height 9
drag, startPoint x: 139, startPoint y: 313, endPoint x: 144, endPoint y: 312, distance: 4.9
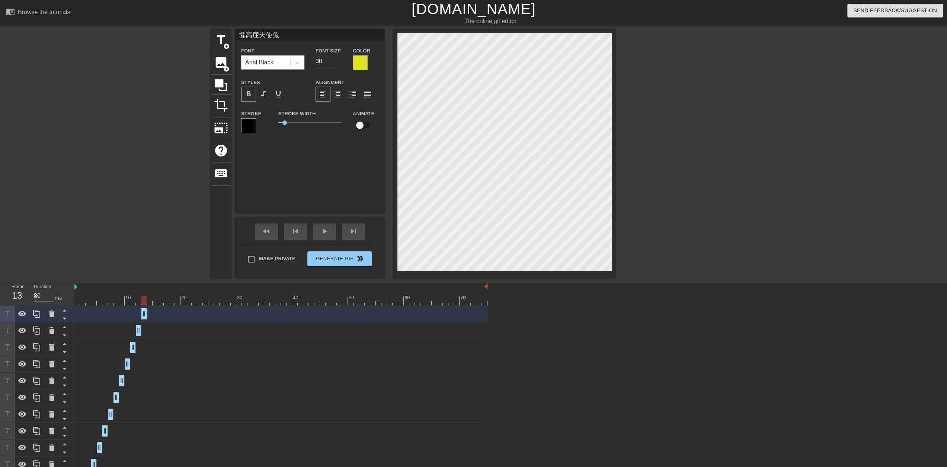
drag, startPoint x: 138, startPoint y: 314, endPoint x: 149, endPoint y: 314, distance: 10.8
click at [149, 291] on div "懼高症天使兔 drag_handle drag_handle" at bounding box center [280, 313] width 413 height 11
click at [39, 291] on icon at bounding box center [36, 314] width 9 height 9
drag, startPoint x: 144, startPoint y: 315, endPoint x: 149, endPoint y: 313, distance: 4.7
drag, startPoint x: 143, startPoint y: 317, endPoint x: 152, endPoint y: 316, distance: 9.0
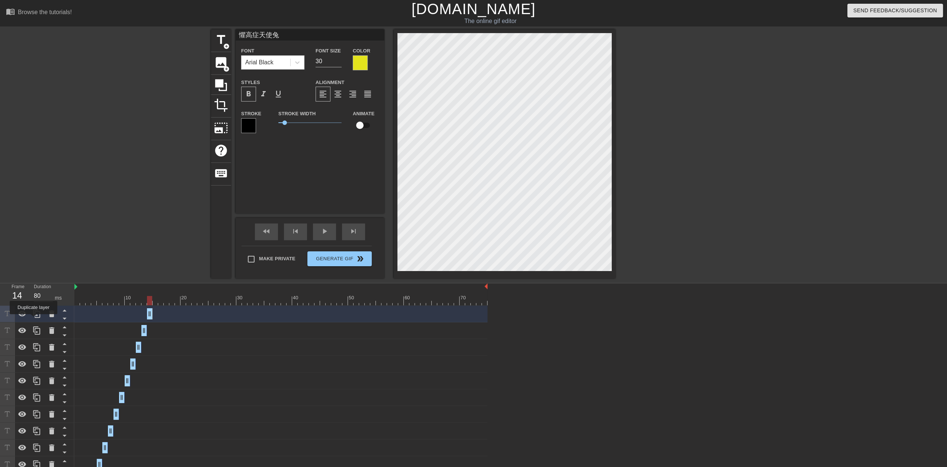
drag, startPoint x: 33, startPoint y: 320, endPoint x: 81, endPoint y: 315, distance: 48.2
click at [33, 291] on div at bounding box center [36, 314] width 15 height 16
drag, startPoint x: 150, startPoint y: 314, endPoint x: 153, endPoint y: 314, distance: 3.8
drag, startPoint x: 148, startPoint y: 316, endPoint x: 156, endPoint y: 315, distance: 7.5
click at [38, 291] on icon at bounding box center [36, 314] width 9 height 9
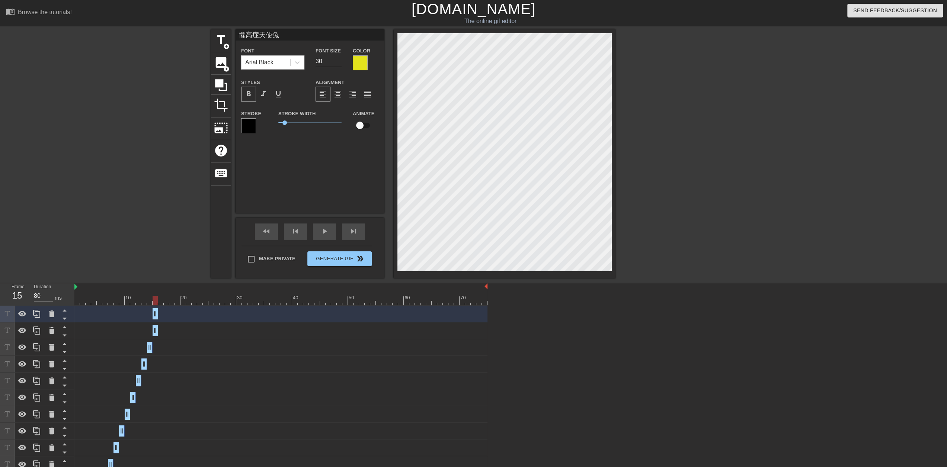
drag, startPoint x: 156, startPoint y: 315, endPoint x: 160, endPoint y: 314, distance: 4.2
drag, startPoint x: 153, startPoint y: 317, endPoint x: 158, endPoint y: 316, distance: 4.5
click at [38, 291] on icon at bounding box center [36, 314] width 9 height 9
click at [164, 291] on div "懼高症天使兔 drag_handle drag_handle" at bounding box center [280, 313] width 413 height 11
drag, startPoint x: 161, startPoint y: 315, endPoint x: 168, endPoint y: 314, distance: 6.7
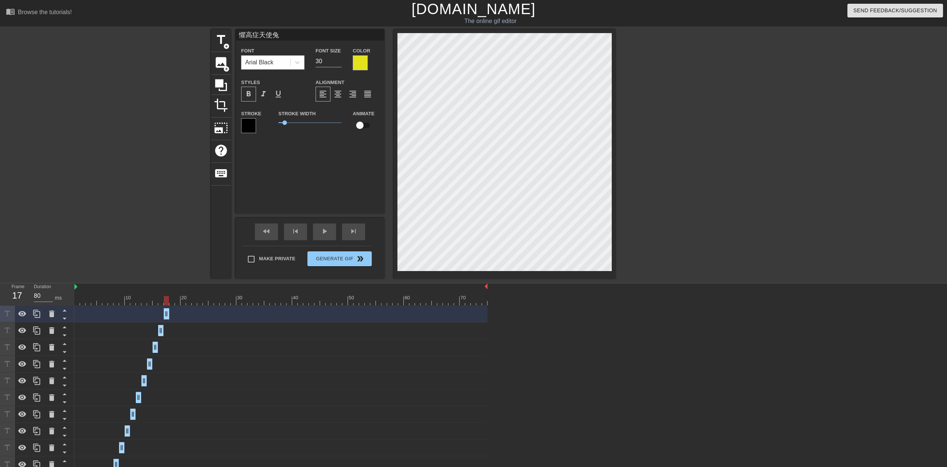
drag, startPoint x: 160, startPoint y: 317, endPoint x: 168, endPoint y: 316, distance: 7.9
click at [45, 291] on div at bounding box center [51, 314] width 15 height 16
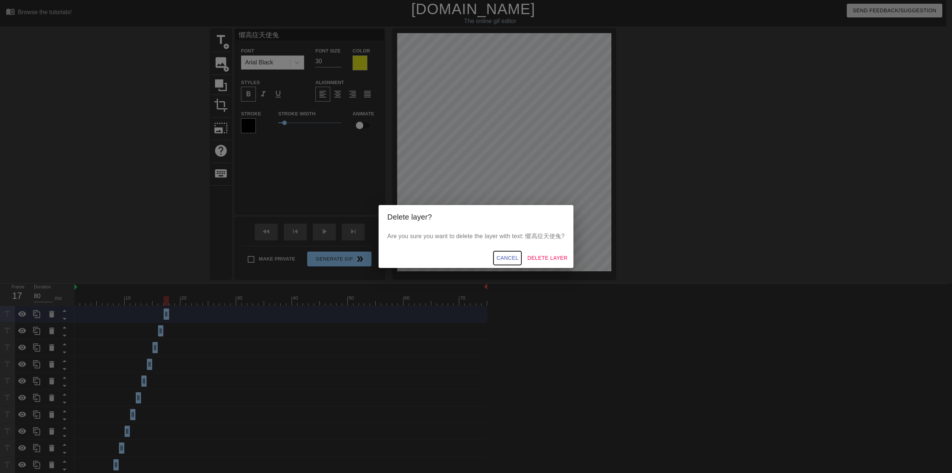
click at [309, 260] on span "Cancel" at bounding box center [508, 257] width 22 height 9
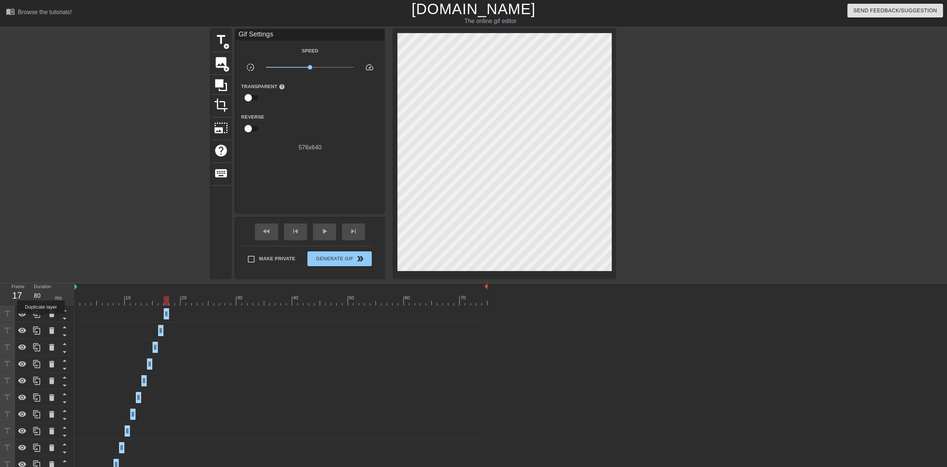
click at [40, 291] on icon at bounding box center [36, 314] width 9 height 9
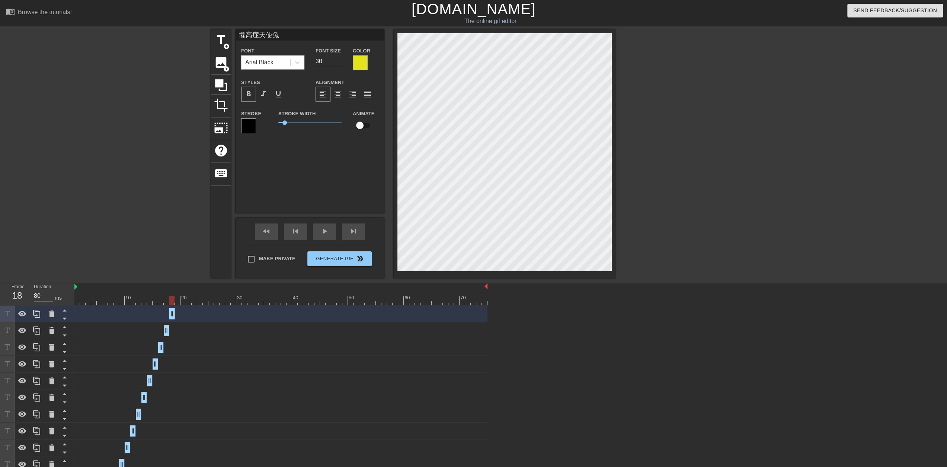
drag, startPoint x: 166, startPoint y: 315, endPoint x: 170, endPoint y: 314, distance: 3.9
click at [35, 291] on div at bounding box center [36, 314] width 15 height 16
drag, startPoint x: 172, startPoint y: 317, endPoint x: 176, endPoint y: 316, distance: 4.6
drag, startPoint x: 172, startPoint y: 317, endPoint x: 176, endPoint y: 317, distance: 4.5
click at [32, 291] on icon at bounding box center [36, 314] width 9 height 9
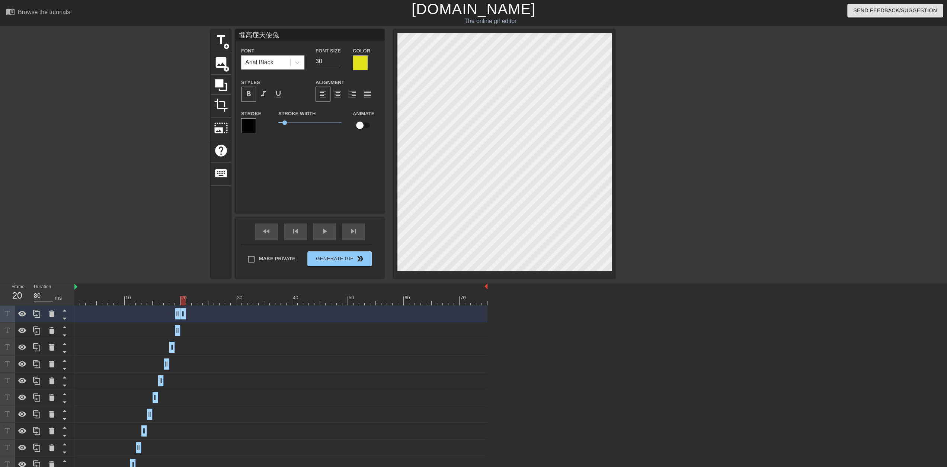
drag, startPoint x: 179, startPoint y: 316, endPoint x: 185, endPoint y: 314, distance: 6.6
drag, startPoint x: 177, startPoint y: 316, endPoint x: 184, endPoint y: 314, distance: 7.2
drag, startPoint x: 42, startPoint y: 318, endPoint x: 98, endPoint y: 321, distance: 55.9
click at [42, 291] on div at bounding box center [36, 314] width 15 height 16
drag, startPoint x: 183, startPoint y: 315, endPoint x: 190, endPoint y: 313, distance: 7.2
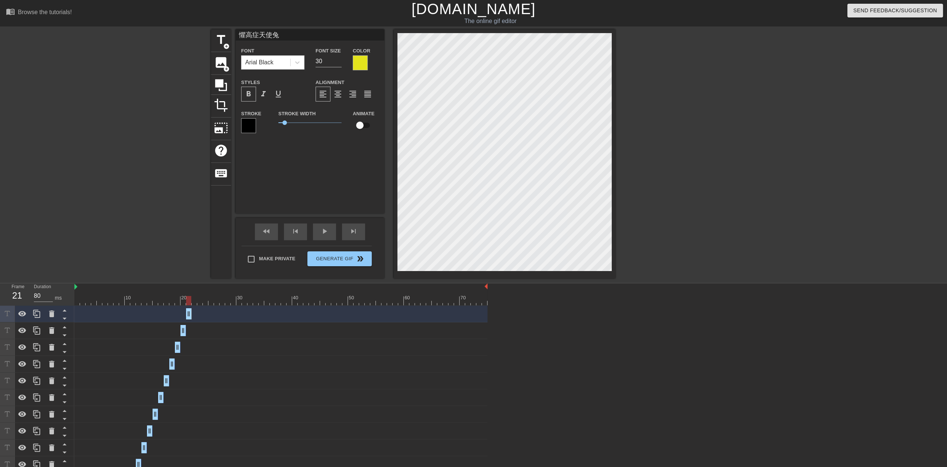
drag, startPoint x: 184, startPoint y: 316, endPoint x: 192, endPoint y: 314, distance: 8.4
click at [192, 291] on div "懼高症天使兔 drag_handle drag_handle" at bounding box center [280, 313] width 413 height 11
click at [39, 291] on icon at bounding box center [36, 314] width 7 height 8
drag, startPoint x: 188, startPoint y: 314, endPoint x: 193, endPoint y: 311, distance: 5.7
drag, startPoint x: 188, startPoint y: 316, endPoint x: 199, endPoint y: 315, distance: 11.6
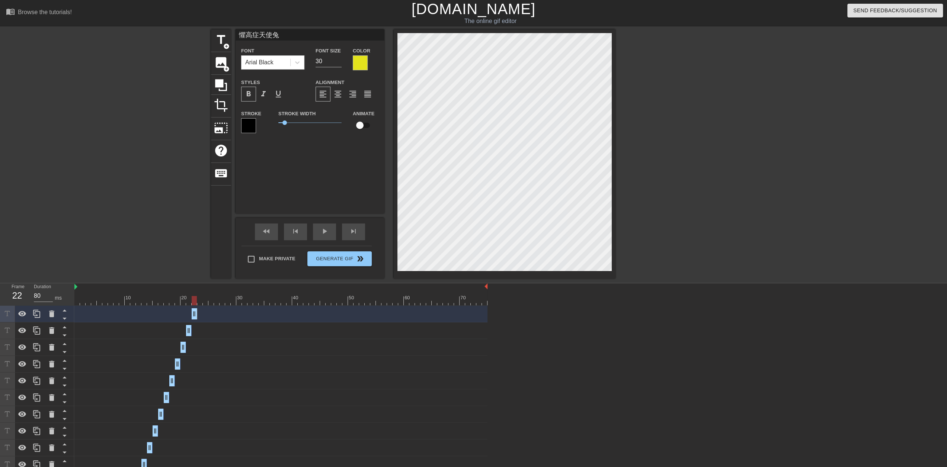
click at [199, 291] on div "懼高症天使兔 drag_handle drag_handle" at bounding box center [280, 313] width 413 height 11
click at [41, 291] on icon at bounding box center [36, 314] width 9 height 9
drag, startPoint x: 195, startPoint y: 314, endPoint x: 200, endPoint y: 313, distance: 5.2
drag, startPoint x: 194, startPoint y: 315, endPoint x: 202, endPoint y: 314, distance: 8.6
click at [38, 291] on icon at bounding box center [36, 314] width 9 height 9
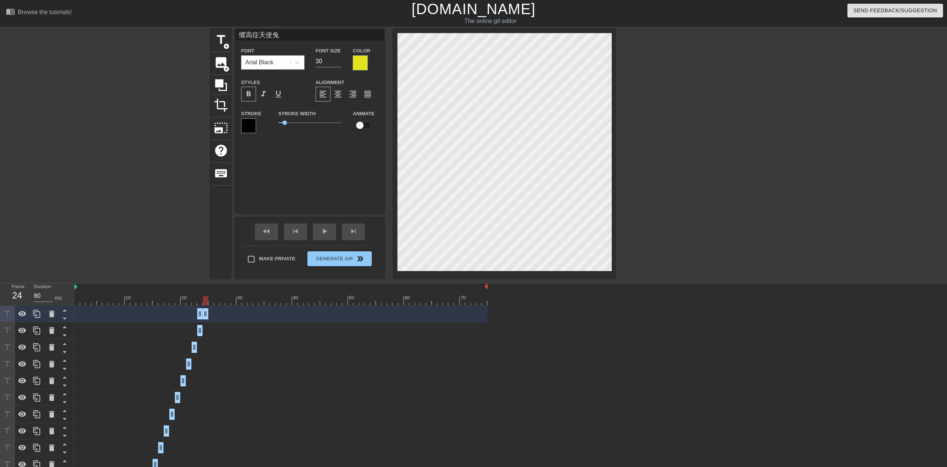
drag, startPoint x: 201, startPoint y: 316, endPoint x: 206, endPoint y: 315, distance: 5.3
drag, startPoint x: 199, startPoint y: 317, endPoint x: 205, endPoint y: 316, distance: 6.1
click at [40, 291] on icon at bounding box center [36, 314] width 7 height 8
drag, startPoint x: 204, startPoint y: 315, endPoint x: 213, endPoint y: 314, distance: 8.9
drag, startPoint x: 217, startPoint y: 316, endPoint x: 211, endPoint y: 317, distance: 6.2
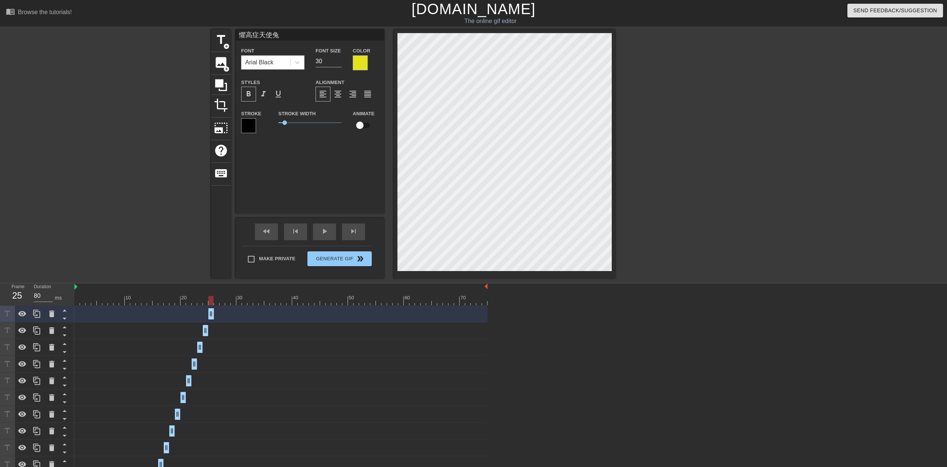
drag, startPoint x: 205, startPoint y: 315, endPoint x: 211, endPoint y: 313, distance: 7.0
click at [42, 291] on div at bounding box center [36, 314] width 15 height 16
drag, startPoint x: 213, startPoint y: 317, endPoint x: 217, endPoint y: 315, distance: 4.7
drag, startPoint x: 210, startPoint y: 316, endPoint x: 215, endPoint y: 315, distance: 5.3
click at [36, 291] on div at bounding box center [36, 314] width 15 height 16
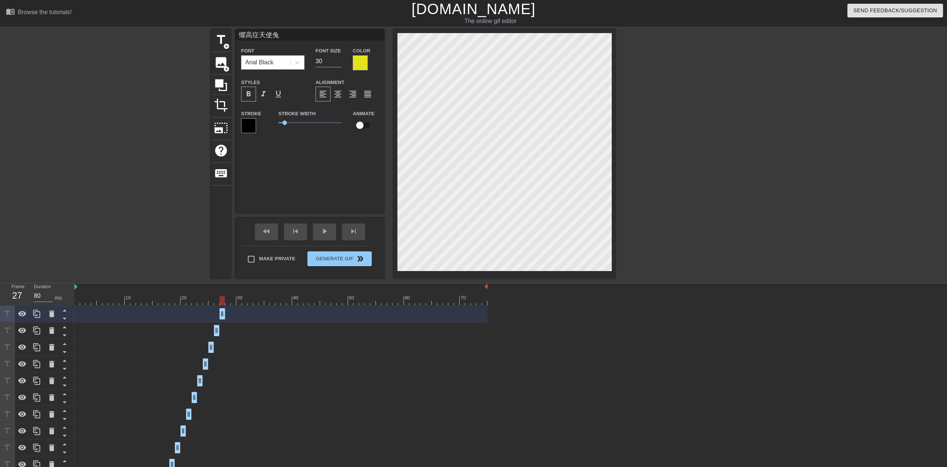
drag, startPoint x: 215, startPoint y: 317, endPoint x: 224, endPoint y: 316, distance: 8.6
click at [35, 291] on icon at bounding box center [36, 314] width 7 height 8
drag, startPoint x: 223, startPoint y: 313, endPoint x: 227, endPoint y: 312, distance: 4.2
drag, startPoint x: 220, startPoint y: 317, endPoint x: 229, endPoint y: 315, distance: 9.1
click at [40, 291] on icon at bounding box center [36, 314] width 9 height 9
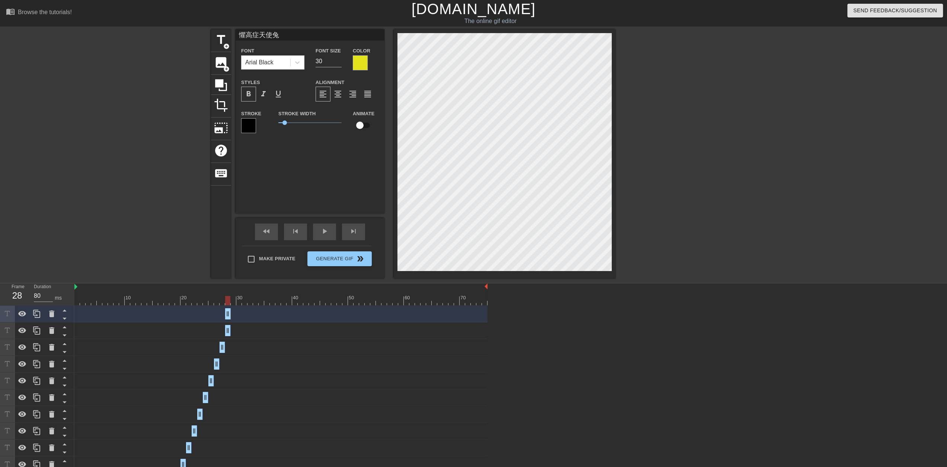
drag, startPoint x: 228, startPoint y: 315, endPoint x: 232, endPoint y: 315, distance: 4.1
drag, startPoint x: 227, startPoint y: 315, endPoint x: 235, endPoint y: 315, distance: 7.8
click at [37, 291] on icon at bounding box center [36, 314] width 9 height 9
drag, startPoint x: 233, startPoint y: 314, endPoint x: 237, endPoint y: 313, distance: 4.6
drag, startPoint x: 232, startPoint y: 314, endPoint x: 243, endPoint y: 313, distance: 11.2
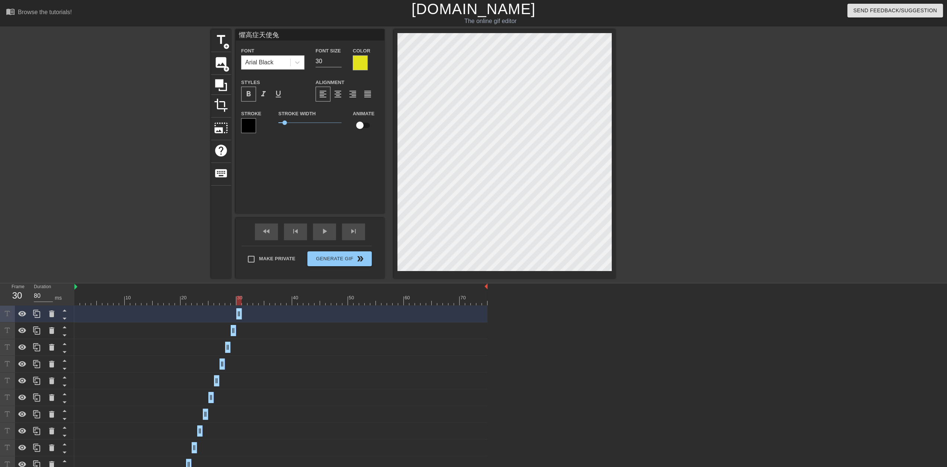
click at [243, 291] on div "懼高症天使兔 drag_handle drag_handle" at bounding box center [280, 313] width 413 height 11
click at [37, 291] on icon at bounding box center [36, 314] width 7 height 8
drag, startPoint x: 239, startPoint y: 314, endPoint x: 246, endPoint y: 313, distance: 6.5
drag, startPoint x: 238, startPoint y: 316, endPoint x: 248, endPoint y: 315, distance: 9.7
click at [248, 291] on div "懼高症天使兔 drag_handle drag_handle" at bounding box center [280, 313] width 413 height 11
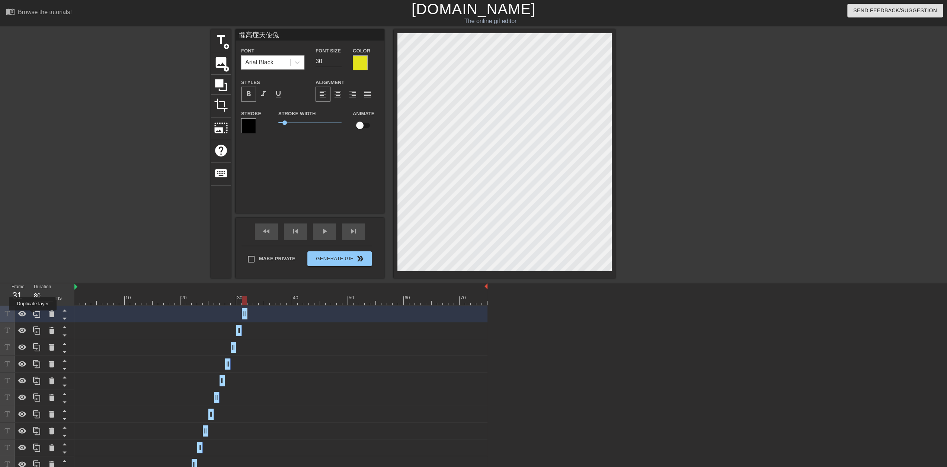
click at [33, 291] on icon at bounding box center [36, 314] width 9 height 9
drag, startPoint x: 244, startPoint y: 312, endPoint x: 250, endPoint y: 311, distance: 6.0
drag, startPoint x: 244, startPoint y: 316, endPoint x: 255, endPoint y: 316, distance: 11.5
click at [255, 291] on div "懼高症天使兔 drag_handle drag_handle" at bounding box center [280, 313] width 413 height 11
drag, startPoint x: 251, startPoint y: 314, endPoint x: 264, endPoint y: 313, distance: 13.0
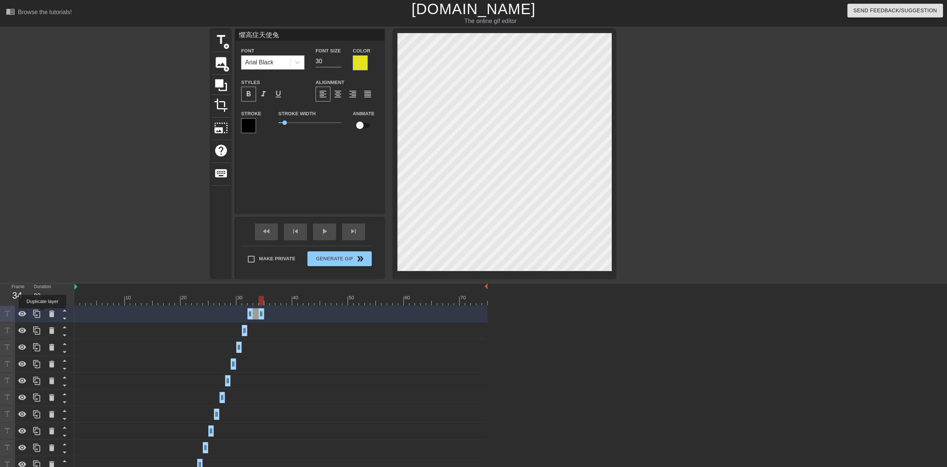
click at [41, 291] on div at bounding box center [36, 314] width 15 height 16
drag, startPoint x: 249, startPoint y: 314, endPoint x: 265, endPoint y: 314, distance: 15.6
click at [40, 291] on icon at bounding box center [36, 314] width 7 height 8
drag, startPoint x: 266, startPoint y: 314, endPoint x: 269, endPoint y: 313, distance: 4.0
drag, startPoint x: 266, startPoint y: 314, endPoint x: 367, endPoint y: 247, distance: 120.9
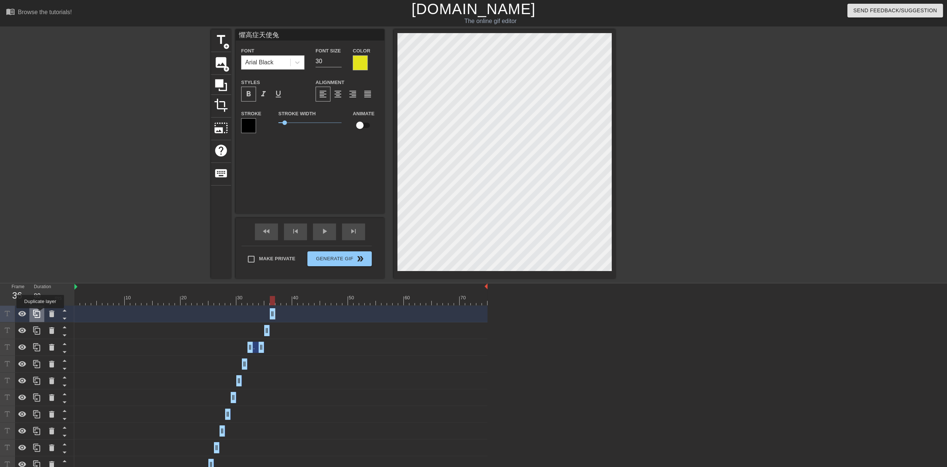
click at [40, 291] on icon at bounding box center [36, 314] width 9 height 9
drag, startPoint x: 272, startPoint y: 314, endPoint x: 277, endPoint y: 313, distance: 5.2
drag, startPoint x: 272, startPoint y: 314, endPoint x: 277, endPoint y: 313, distance: 4.7
click at [40, 291] on icon at bounding box center [36, 314] width 9 height 9
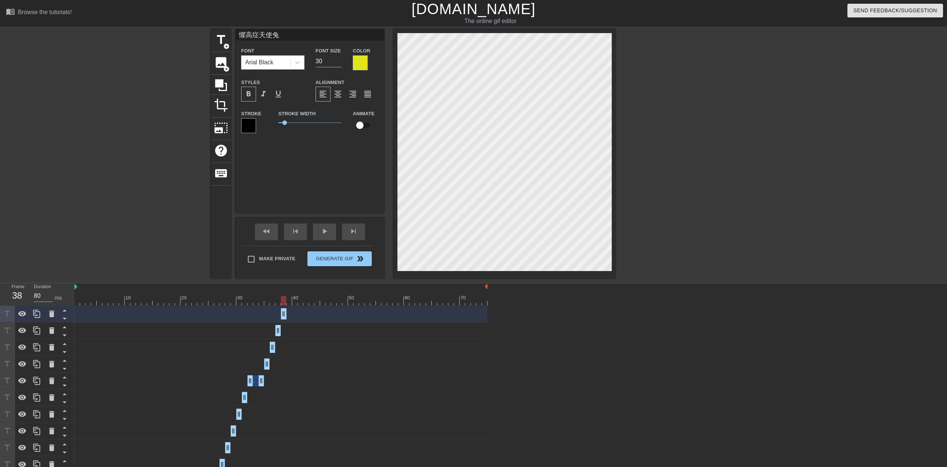
drag, startPoint x: 276, startPoint y: 316, endPoint x: 287, endPoint y: 314, distance: 10.9
click at [287, 291] on div "懼高症天使兔 drag_handle drag_handle" at bounding box center [280, 313] width 413 height 11
drag, startPoint x: 285, startPoint y: 314, endPoint x: 297, endPoint y: 313, distance: 12.3
drag, startPoint x: 41, startPoint y: 314, endPoint x: 63, endPoint y: 316, distance: 22.4
click at [41, 291] on icon at bounding box center [36, 314] width 9 height 9
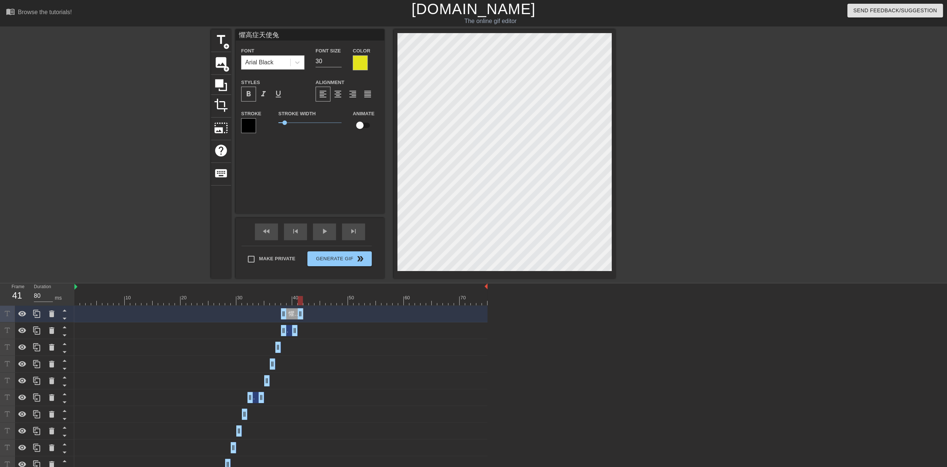
drag, startPoint x: 292, startPoint y: 314, endPoint x: 298, endPoint y: 313, distance: 5.3
drag, startPoint x: 285, startPoint y: 315, endPoint x: 303, endPoint y: 314, distance: 17.9
click at [41, 291] on icon at bounding box center [36, 314] width 9 height 9
drag, startPoint x: 301, startPoint y: 314, endPoint x: 308, endPoint y: 314, distance: 7.4
drag, startPoint x: 300, startPoint y: 316, endPoint x: 304, endPoint y: 316, distance: 4.5
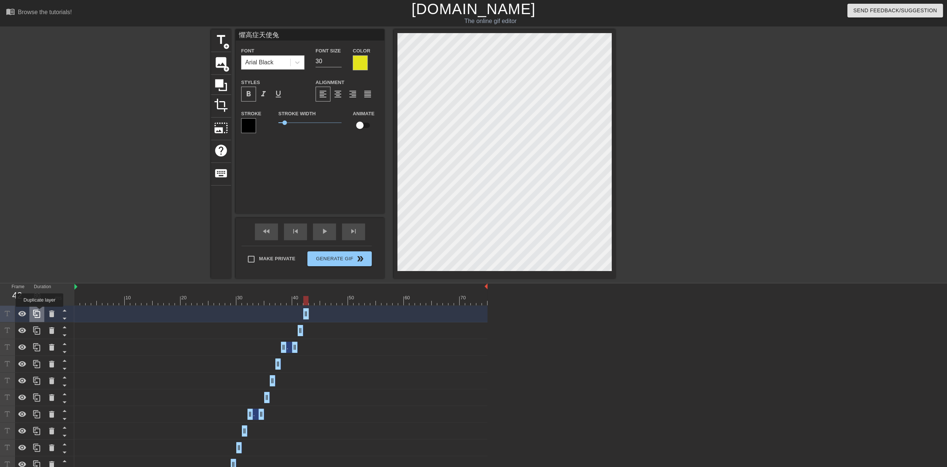
click at [39, 291] on icon at bounding box center [36, 314] width 7 height 8
drag, startPoint x: 307, startPoint y: 316, endPoint x: 311, endPoint y: 315, distance: 3.8
drag, startPoint x: 304, startPoint y: 316, endPoint x: 312, endPoint y: 316, distance: 7.5
click at [39, 291] on icon at bounding box center [36, 314] width 9 height 9
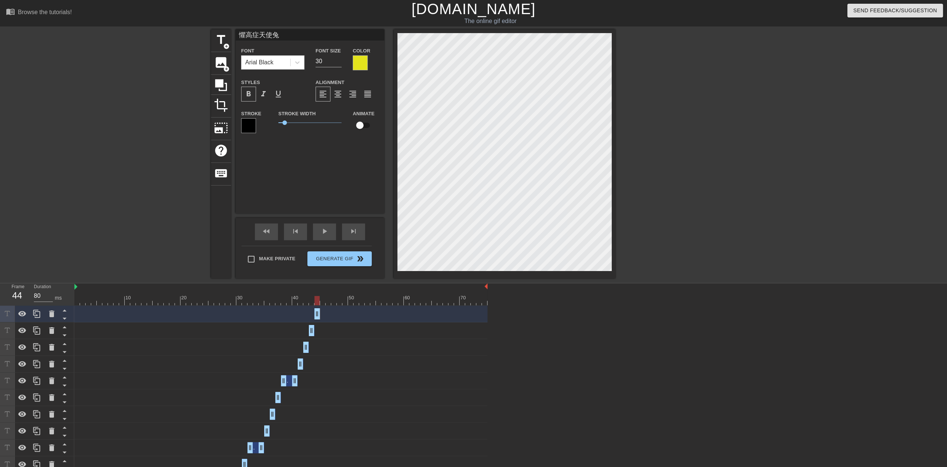
drag, startPoint x: 311, startPoint y: 314, endPoint x: 330, endPoint y: 311, distance: 19.5
click at [40, 291] on icon at bounding box center [36, 314] width 9 height 9
drag, startPoint x: 319, startPoint y: 315, endPoint x: 323, endPoint y: 313, distance: 4.5
drag, startPoint x: 317, startPoint y: 314, endPoint x: 322, endPoint y: 314, distance: 5.2
click at [40, 291] on icon at bounding box center [36, 314] width 9 height 9
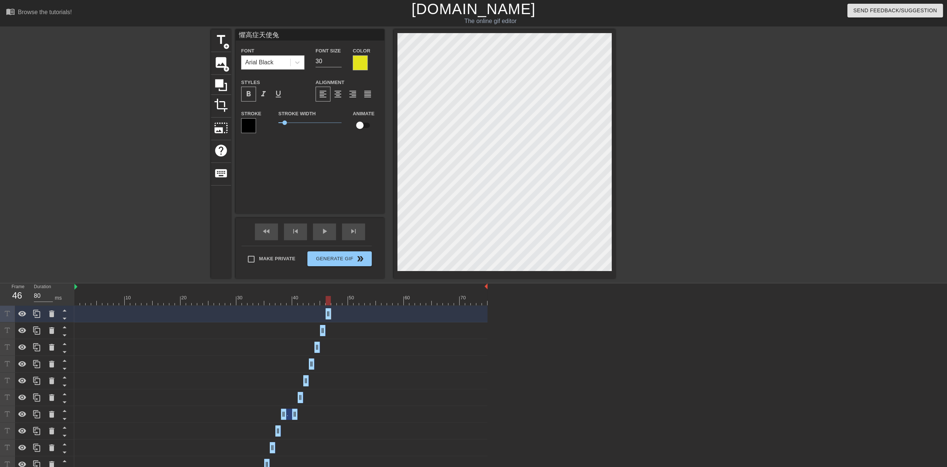
drag, startPoint x: 322, startPoint y: 315, endPoint x: 329, endPoint y: 314, distance: 6.7
click at [39, 291] on icon at bounding box center [36, 314] width 7 height 8
drag, startPoint x: 328, startPoint y: 316, endPoint x: 333, endPoint y: 315, distance: 5.3
drag, startPoint x: 328, startPoint y: 314, endPoint x: 335, endPoint y: 314, distance: 7.4
click at [36, 291] on icon at bounding box center [36, 314] width 7 height 8
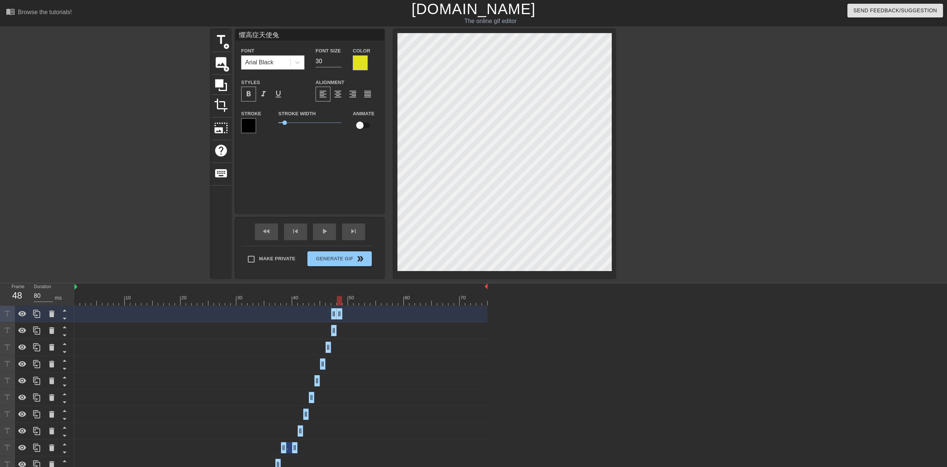
drag, startPoint x: 331, startPoint y: 312, endPoint x: 337, endPoint y: 311, distance: 6.5
drag, startPoint x: 332, startPoint y: 314, endPoint x: 346, endPoint y: 314, distance: 14.1
click at [309, 291] on div "懼高症天使兔 drag_handle drag_handle" at bounding box center [280, 313] width 413 height 11
click at [42, 291] on div at bounding box center [36, 314] width 15 height 16
click at [309, 291] on div "懼高症天使兔 drag_handle drag_handle" at bounding box center [280, 313] width 413 height 11
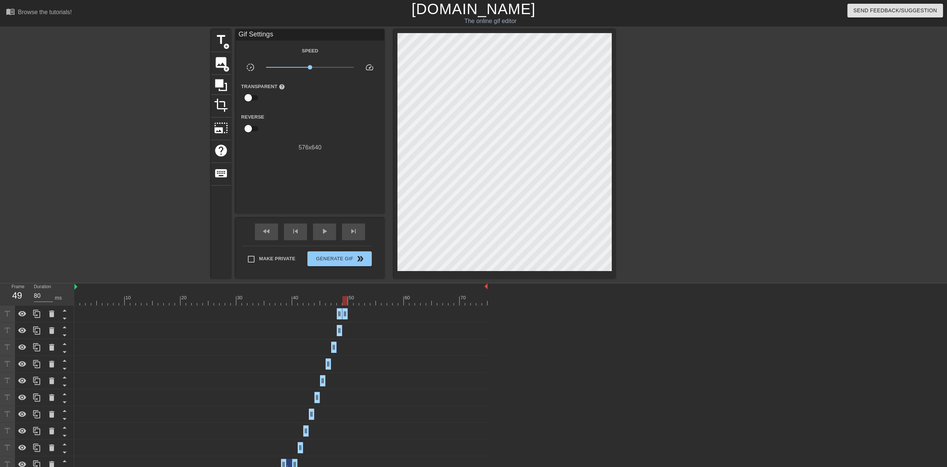
drag, startPoint x: 340, startPoint y: 314, endPoint x: 347, endPoint y: 313, distance: 7.1
drag, startPoint x: 340, startPoint y: 315, endPoint x: 346, endPoint y: 314, distance: 6.0
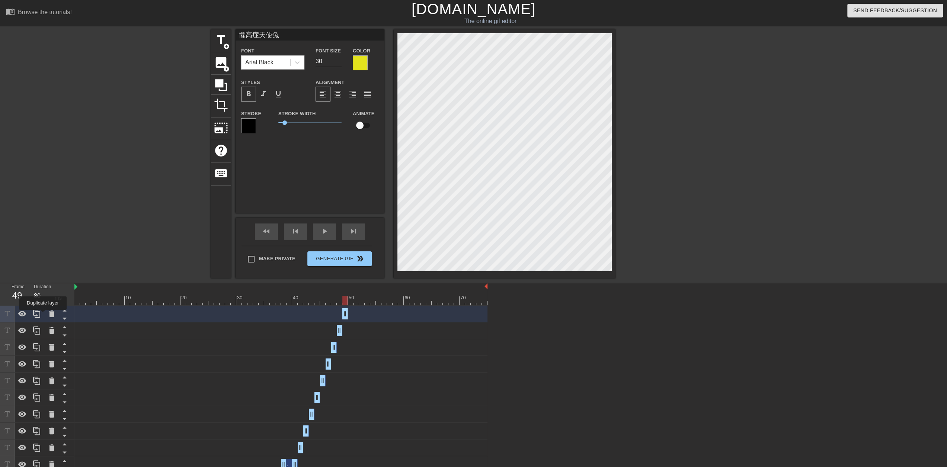
drag, startPoint x: 41, startPoint y: 316, endPoint x: 49, endPoint y: 316, distance: 8.2
click at [41, 291] on icon at bounding box center [36, 314] width 9 height 9
drag, startPoint x: 346, startPoint y: 316, endPoint x: 352, endPoint y: 314, distance: 5.5
drag, startPoint x: 345, startPoint y: 315, endPoint x: 355, endPoint y: 313, distance: 9.9
click at [309, 291] on div "懼高症天使兔 drag_handle drag_handle" at bounding box center [280, 313] width 413 height 11
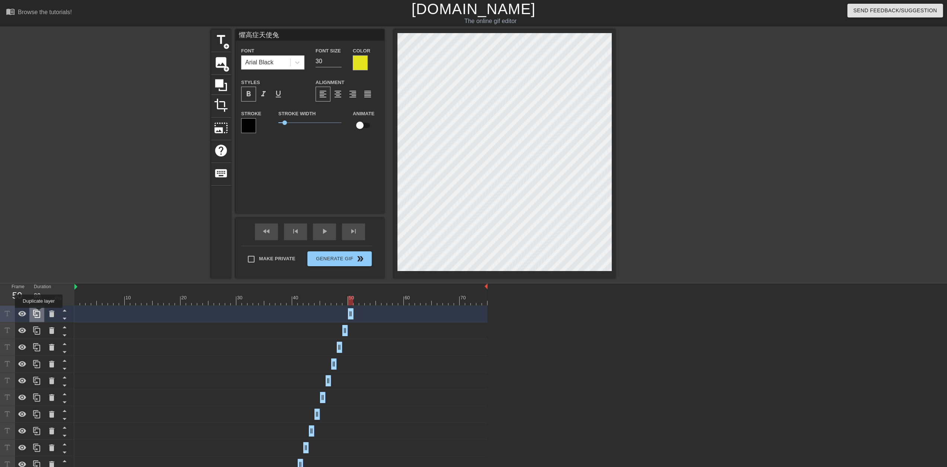
click at [39, 291] on icon at bounding box center [36, 314] width 9 height 9
drag, startPoint x: 350, startPoint y: 316, endPoint x: 355, endPoint y: 315, distance: 5.0
drag, startPoint x: 350, startPoint y: 314, endPoint x: 375, endPoint y: 311, distance: 25.2
click at [309, 291] on div "懼高症天使兔 drag_handle drag_handle" at bounding box center [280, 313] width 413 height 11
click at [41, 291] on div at bounding box center [36, 314] width 15 height 16
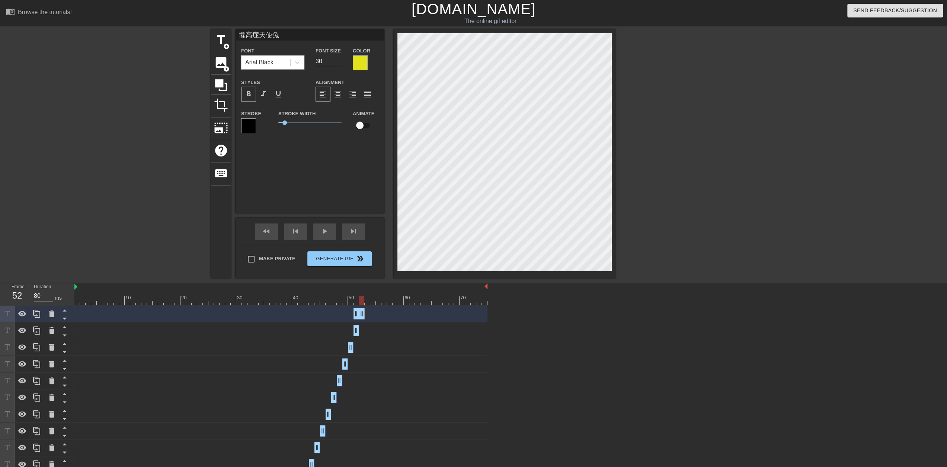
drag, startPoint x: 357, startPoint y: 313, endPoint x: 365, endPoint y: 312, distance: 8.2
click at [309, 291] on div "懼高症天使兔 drag_handle drag_handle" at bounding box center [280, 313] width 413 height 11
drag, startPoint x: 356, startPoint y: 313, endPoint x: 369, endPoint y: 312, distance: 12.3
click at [309, 291] on div "懼高症天使兔 drag_handle drag_handle" at bounding box center [280, 313] width 413 height 11
drag, startPoint x: 362, startPoint y: 311, endPoint x: 370, endPoint y: 310, distance: 8.3
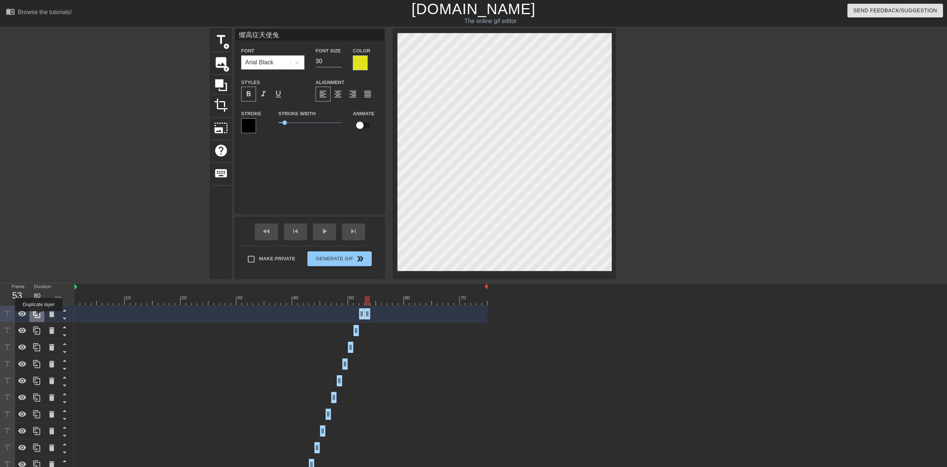
click at [39, 291] on icon at bounding box center [36, 314] width 9 height 9
drag, startPoint x: 368, startPoint y: 315, endPoint x: 373, endPoint y: 313, distance: 5.2
drag, startPoint x: 362, startPoint y: 315, endPoint x: 372, endPoint y: 314, distance: 10.8
click at [39, 291] on icon at bounding box center [36, 314] width 9 height 9
drag, startPoint x: 374, startPoint y: 315, endPoint x: 381, endPoint y: 315, distance: 7.5
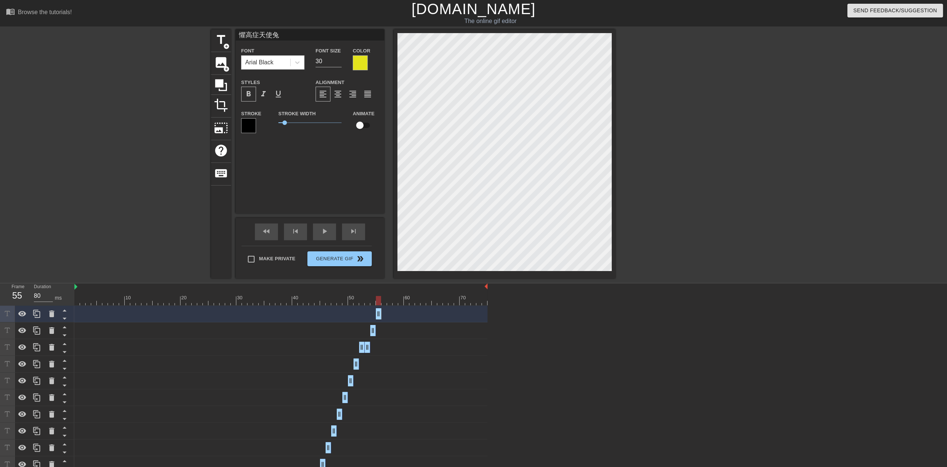
drag, startPoint x: 371, startPoint y: 317, endPoint x: 381, endPoint y: 316, distance: 9.9
click at [41, 291] on icon at bounding box center [36, 314] width 9 height 9
drag, startPoint x: 377, startPoint y: 314, endPoint x: 384, endPoint y: 314, distance: 7.1
click at [38, 291] on icon at bounding box center [36, 314] width 9 height 9
drag, startPoint x: 384, startPoint y: 314, endPoint x: 389, endPoint y: 313, distance: 5.1
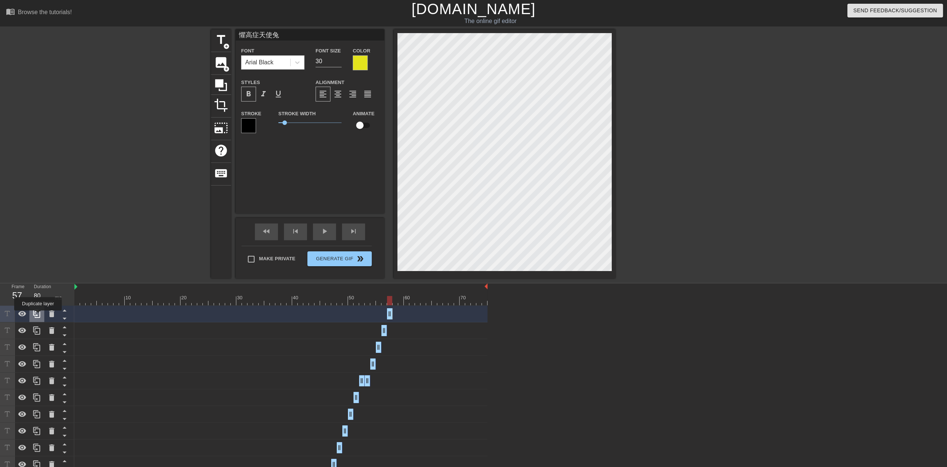
click at [38, 291] on icon at bounding box center [36, 314] width 9 height 9
drag, startPoint x: 390, startPoint y: 313, endPoint x: 394, endPoint y: 312, distance: 3.8
drag, startPoint x: 388, startPoint y: 314, endPoint x: 397, endPoint y: 313, distance: 9.3
click at [36, 291] on icon at bounding box center [36, 314] width 9 height 9
drag, startPoint x: 397, startPoint y: 315, endPoint x: 401, endPoint y: 315, distance: 4.9
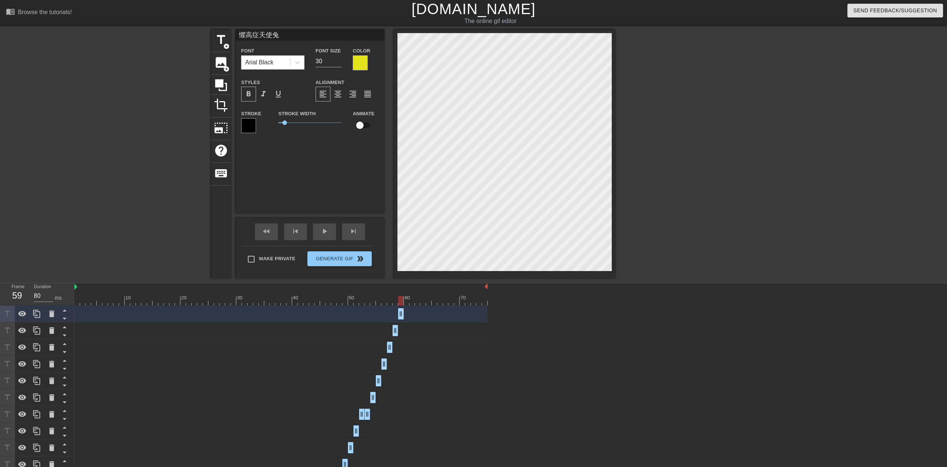
drag, startPoint x: 396, startPoint y: 316, endPoint x: 403, endPoint y: 316, distance: 6.7
click at [76, 291] on div at bounding box center [280, 300] width 413 height 9
click at [309, 231] on span "play_arrow" at bounding box center [324, 231] width 9 height 9
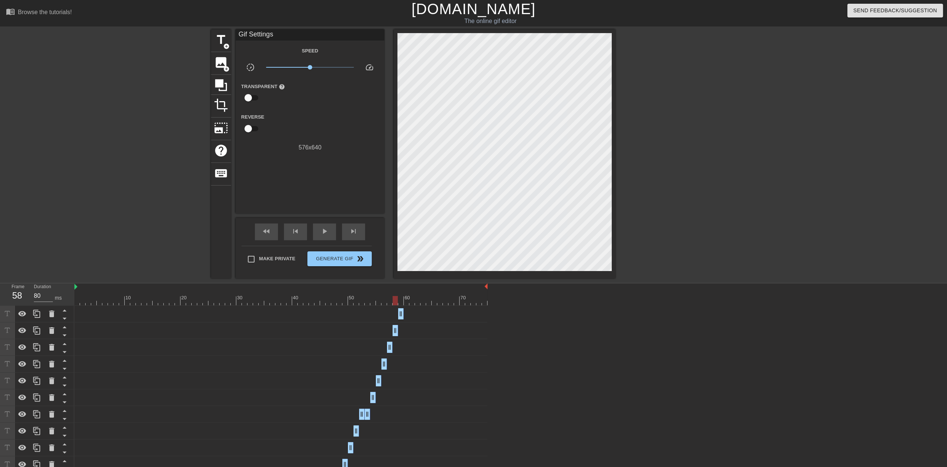
click at [309, 291] on div at bounding box center [280, 300] width 413 height 9
click at [37, 291] on icon at bounding box center [36, 314] width 9 height 9
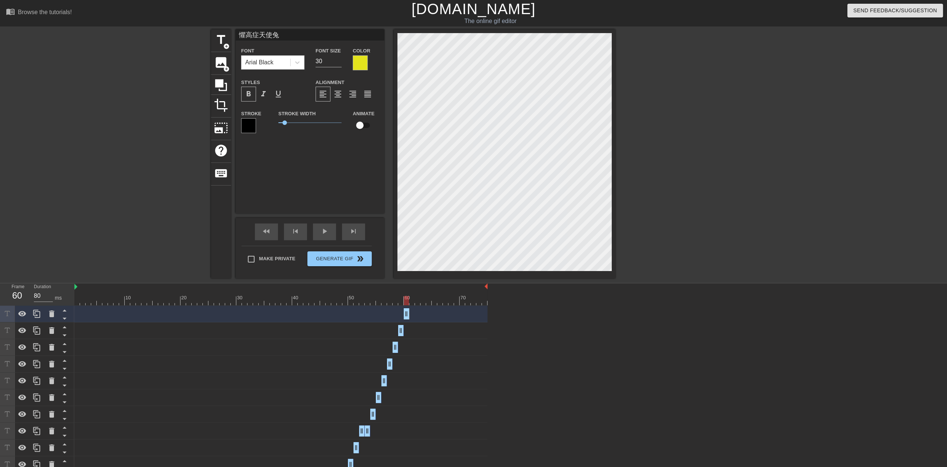
drag, startPoint x: 400, startPoint y: 314, endPoint x: 407, endPoint y: 314, distance: 7.1
click at [40, 291] on icon at bounding box center [36, 314] width 9 height 9
drag, startPoint x: 406, startPoint y: 317, endPoint x: 411, endPoint y: 316, distance: 4.6
drag, startPoint x: 405, startPoint y: 317, endPoint x: 442, endPoint y: 273, distance: 57.8
click at [42, 291] on div at bounding box center [36, 314] width 15 height 16
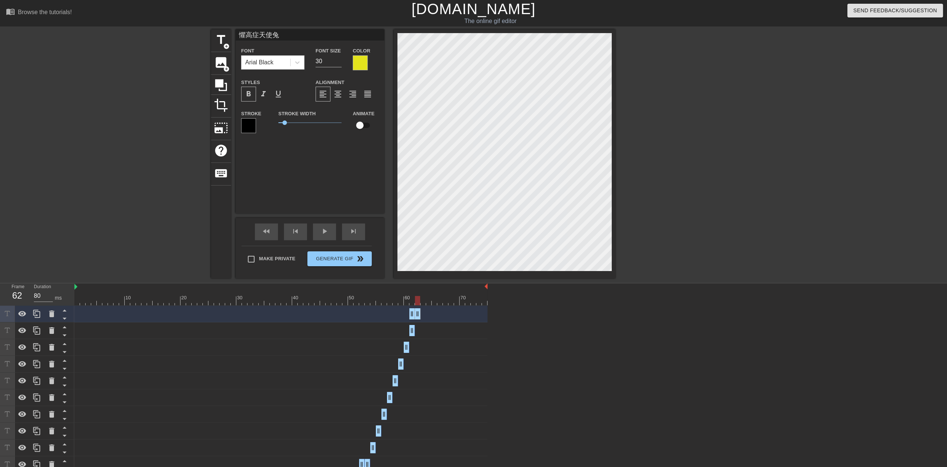
drag, startPoint x: 411, startPoint y: 316, endPoint x: 417, endPoint y: 313, distance: 6.4
drag, startPoint x: 410, startPoint y: 315, endPoint x: 417, endPoint y: 313, distance: 7.2
click at [40, 291] on icon at bounding box center [36, 314] width 9 height 9
drag, startPoint x: 418, startPoint y: 316, endPoint x: 431, endPoint y: 315, distance: 12.7
click at [38, 291] on icon at bounding box center [36, 314] width 9 height 9
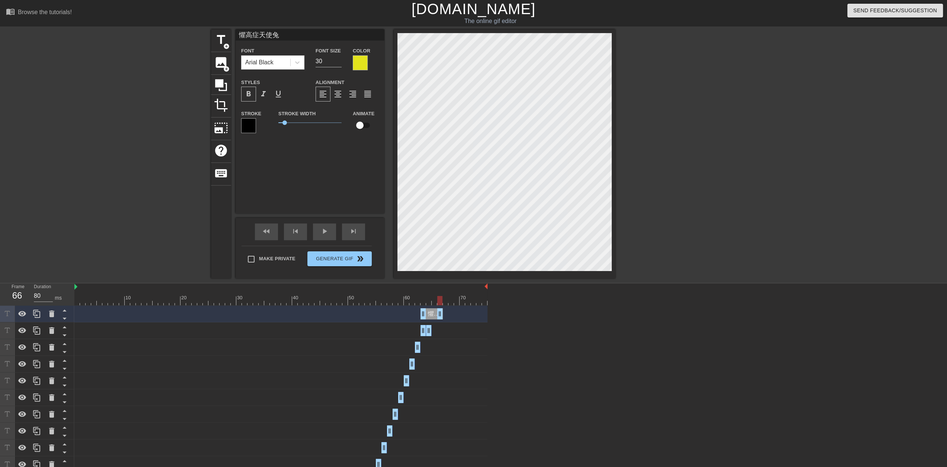
drag, startPoint x: 427, startPoint y: 315, endPoint x: 439, endPoint y: 314, distance: 11.9
drag, startPoint x: 422, startPoint y: 315, endPoint x: 432, endPoint y: 314, distance: 10.4
click at [39, 291] on icon at bounding box center [36, 314] width 9 height 9
drag, startPoint x: 434, startPoint y: 314, endPoint x: 448, endPoint y: 314, distance: 13.8
drag, startPoint x: 446, startPoint y: 314, endPoint x: 453, endPoint y: 317, distance: 7.0
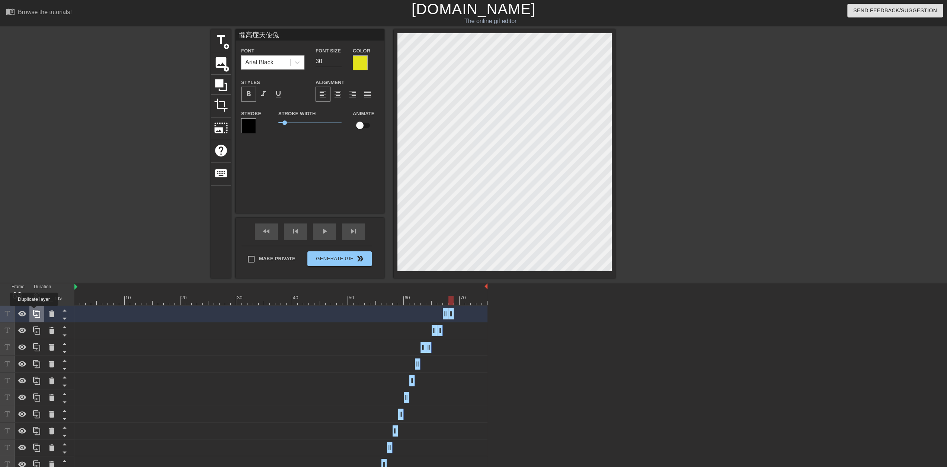
click at [34, 291] on icon at bounding box center [36, 314] width 9 height 9
drag, startPoint x: 449, startPoint y: 317, endPoint x: 455, endPoint y: 316, distance: 6.1
drag, startPoint x: 446, startPoint y: 312, endPoint x: 458, endPoint y: 312, distance: 12.7
click at [39, 291] on icon at bounding box center [36, 314] width 7 height 8
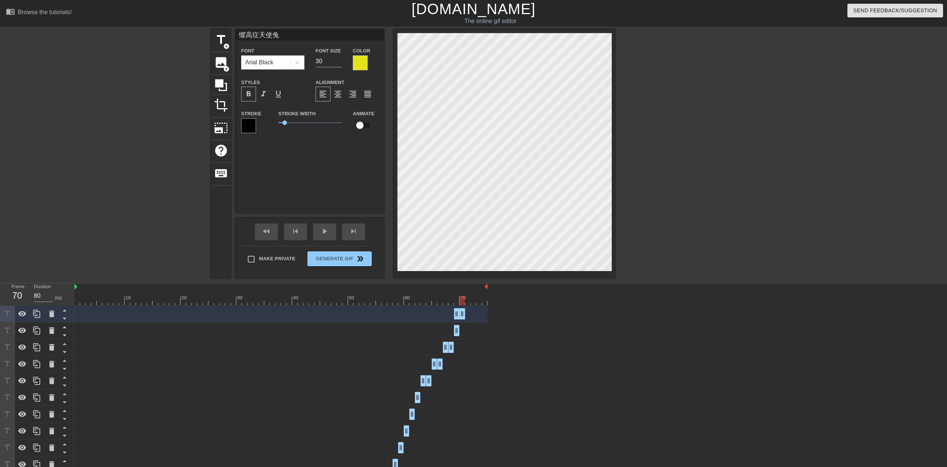
drag, startPoint x: 456, startPoint y: 315, endPoint x: 461, endPoint y: 314, distance: 5.3
click at [309, 291] on div at bounding box center [280, 300] width 413 height 9
click at [40, 291] on icon at bounding box center [36, 314] width 7 height 8
drag, startPoint x: 462, startPoint y: 313, endPoint x: 466, endPoint y: 312, distance: 4.5
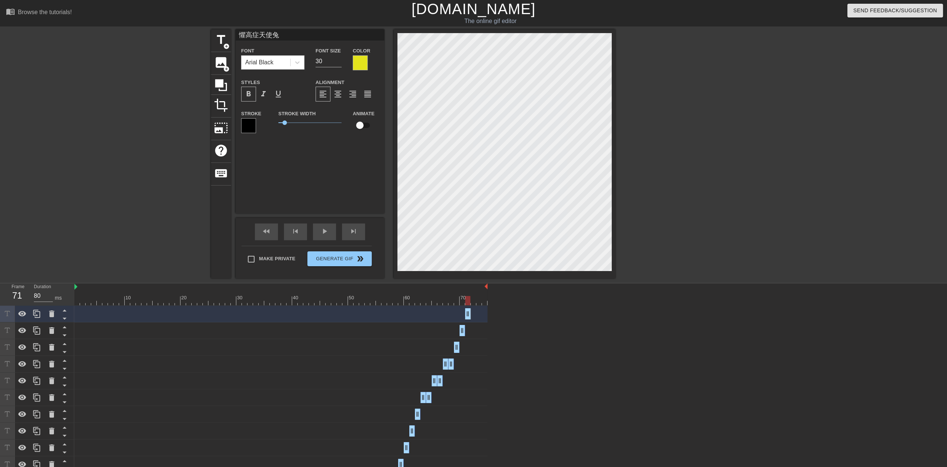
drag, startPoint x: 462, startPoint y: 315, endPoint x: 467, endPoint y: 314, distance: 5.3
click at [38, 291] on icon at bounding box center [36, 314] width 9 height 9
drag, startPoint x: 468, startPoint y: 317, endPoint x: 475, endPoint y: 316, distance: 7.5
drag, startPoint x: 467, startPoint y: 314, endPoint x: 471, endPoint y: 317, distance: 4.5
click at [36, 291] on icon at bounding box center [36, 314] width 9 height 9
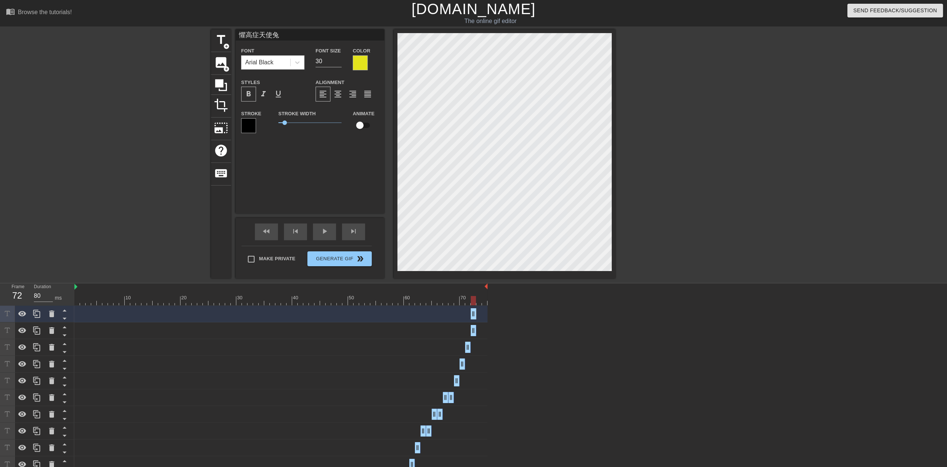
click at [309, 291] on div "懼高症天使兔 drag_handle drag_handle" at bounding box center [280, 313] width 413 height 11
drag, startPoint x: 475, startPoint y: 315, endPoint x: 480, endPoint y: 314, distance: 4.5
click at [309, 83] on div "title add_circle image add_circle crop photo_size_select_large help keyboard 懼高…" at bounding box center [473, 153] width 947 height 249
click at [39, 291] on icon at bounding box center [36, 314] width 9 height 9
drag, startPoint x: 479, startPoint y: 314, endPoint x: 485, endPoint y: 313, distance: 6.1
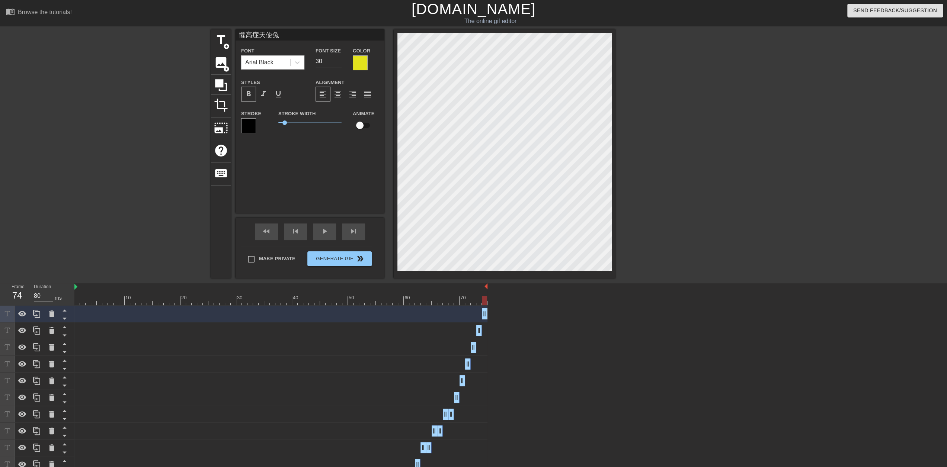
drag, startPoint x: 478, startPoint y: 314, endPoint x: 487, endPoint y: 314, distance: 8.9
click at [309, 96] on div "title add_circle image add_circle crop photo_size_select_large help keyboard 懼高…" at bounding box center [473, 153] width 947 height 249
click at [309, 233] on span "play_arrow" at bounding box center [324, 231] width 9 height 9
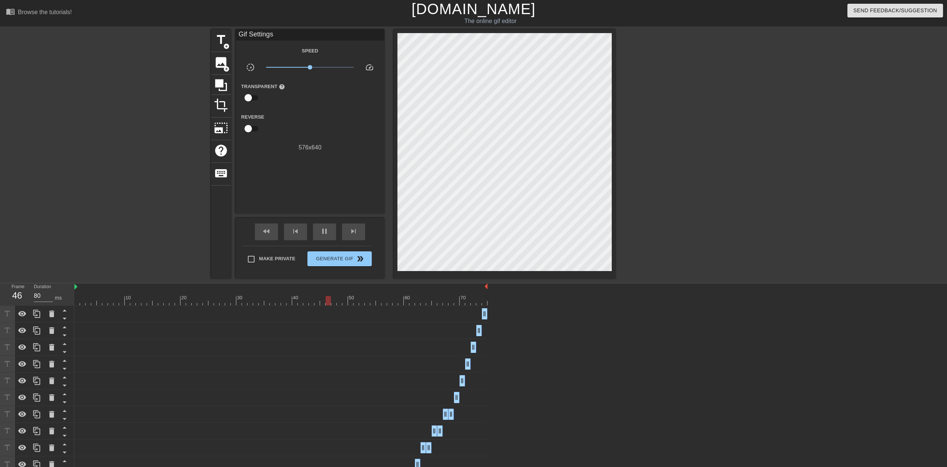
drag, startPoint x: 309, startPoint y: 67, endPoint x: 316, endPoint y: 67, distance: 7.1
click at [309, 67] on span "x1.40" at bounding box center [316, 67] width 4 height 4
click at [309, 67] on span "x1.51" at bounding box center [318, 67] width 4 height 4
click at [249, 99] on input "checkbox" at bounding box center [248, 98] width 42 height 14
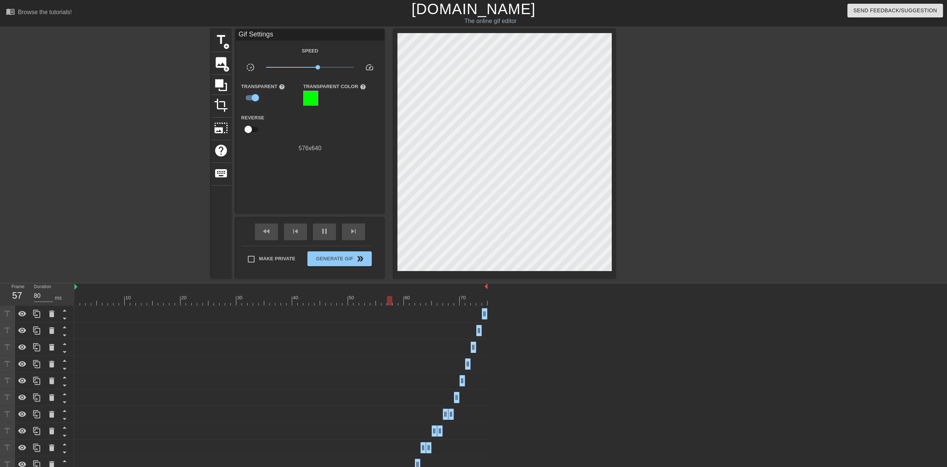
click at [250, 99] on input "checkbox" at bounding box center [255, 98] width 42 height 14
checkbox input "false"
click at [250, 132] on input "checkbox" at bounding box center [248, 129] width 42 height 14
click at [251, 132] on input "checkbox" at bounding box center [255, 129] width 42 height 14
checkbox input "false"
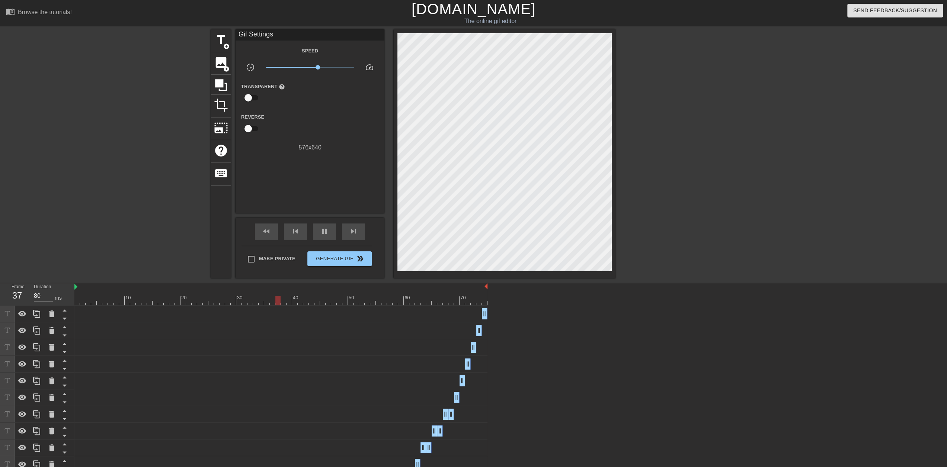
click at [251, 99] on input "checkbox" at bounding box center [248, 98] width 42 height 14
checkbox input "true"
click at [309, 102] on div at bounding box center [310, 98] width 15 height 15
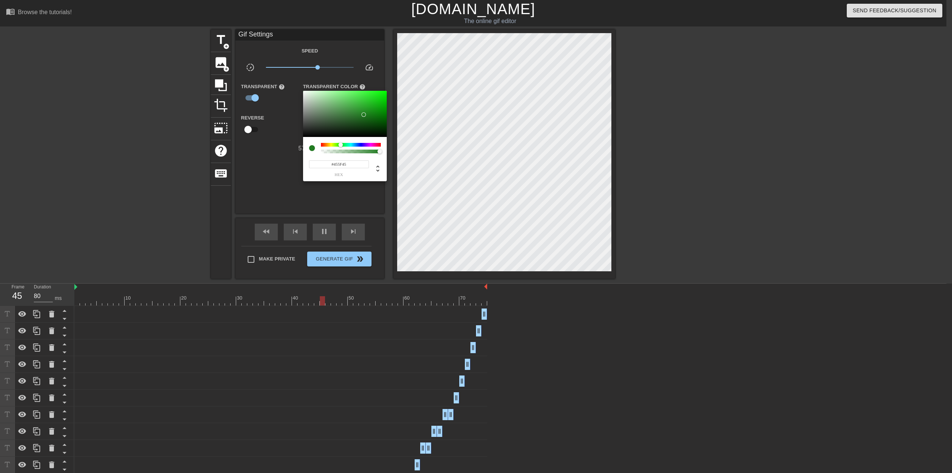
type input "#476147"
drag, startPoint x: 330, startPoint y: 120, endPoint x: 323, endPoint y: 120, distance: 6.7
click at [309, 119] on div at bounding box center [345, 114] width 84 height 46
click at [281, 160] on div at bounding box center [476, 236] width 952 height 473
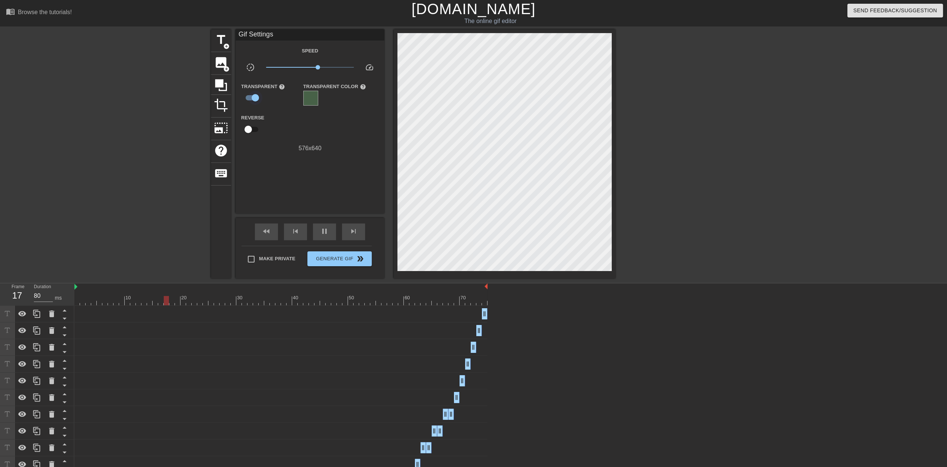
click at [254, 100] on input "checkbox" at bounding box center [255, 98] width 42 height 14
checkbox input "false"
click at [309, 194] on div "Gif Settings Speed slow_motion_video x1.51 speed Transparent help Reverse 576 x…" at bounding box center [310, 121] width 149 height 184
click at [309, 259] on span "Generate Gif double_arrow" at bounding box center [339, 258] width 58 height 9
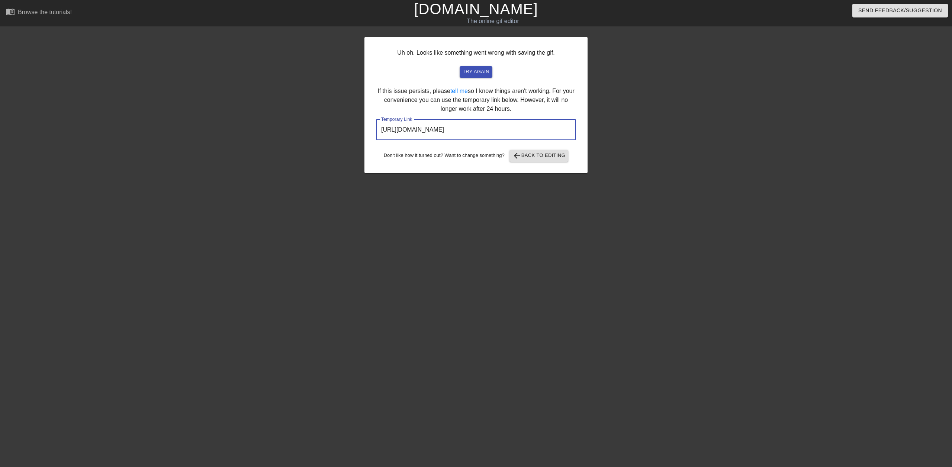
drag, startPoint x: 382, startPoint y: 129, endPoint x: 564, endPoint y: 125, distance: 182.7
click at [309, 125] on input "https://www.gifntext.com/temp_generations/ptd10CqX.gif" at bounding box center [476, 129] width 200 height 21
